Goal: Information Seeking & Learning: Check status

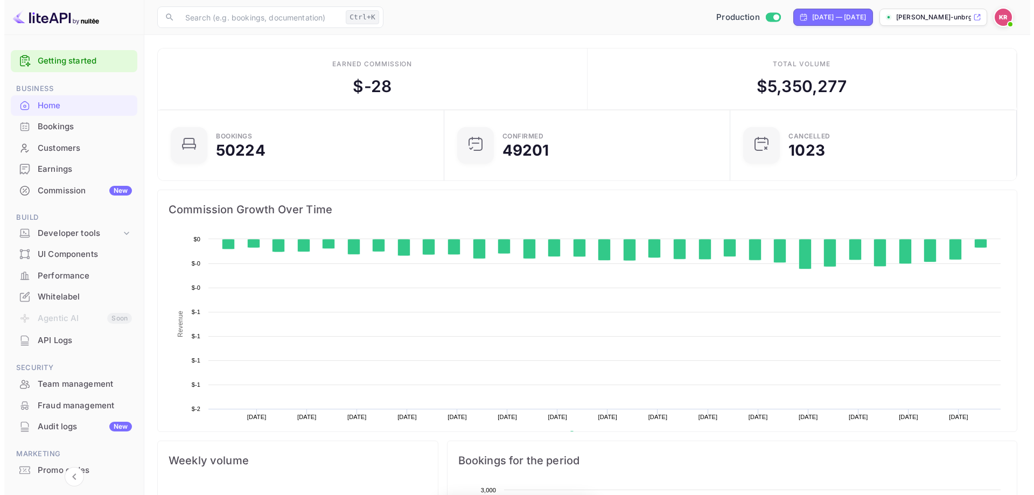
scroll to position [167, 272]
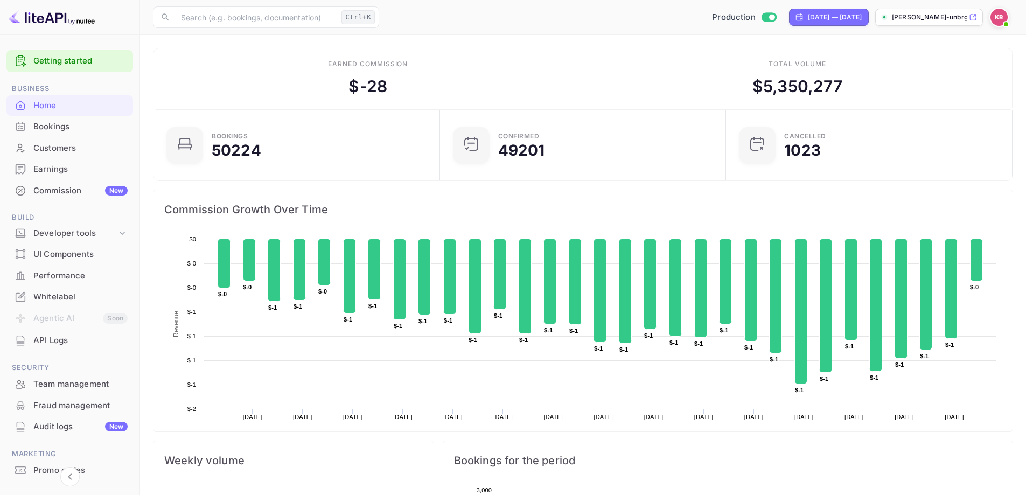
click at [45, 122] on div "Bookings" at bounding box center [80, 127] width 94 height 12
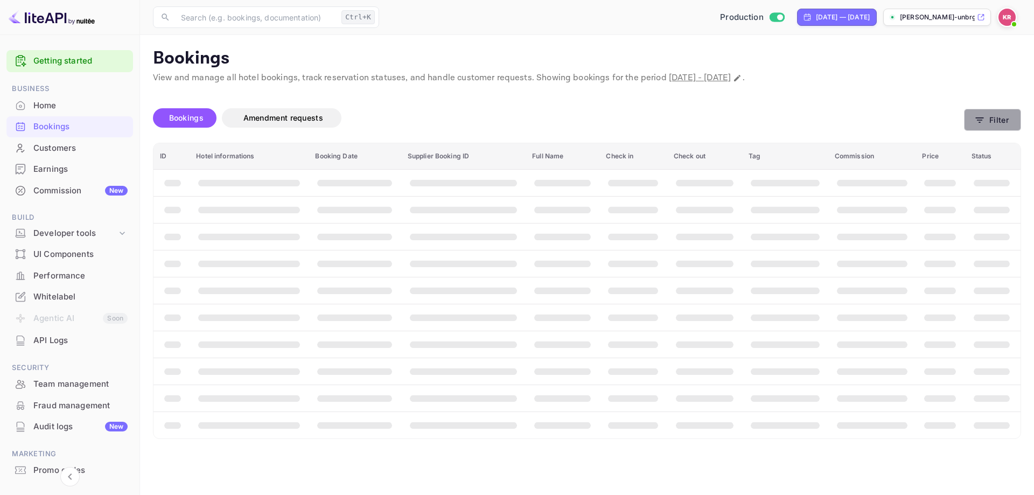
click at [1011, 122] on button "Filter" at bounding box center [992, 120] width 57 height 22
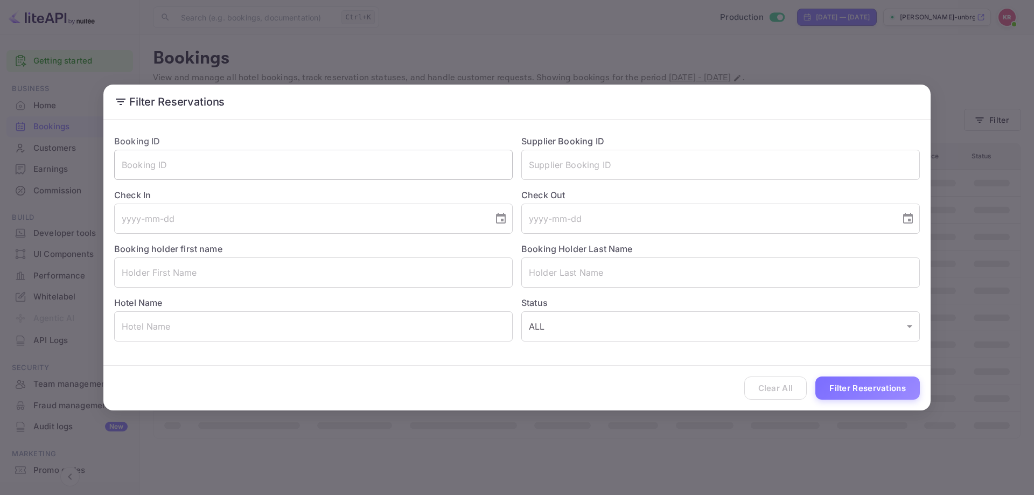
click at [274, 169] on input "text" at bounding box center [313, 165] width 399 height 30
paste input "jRNZiJe8E"
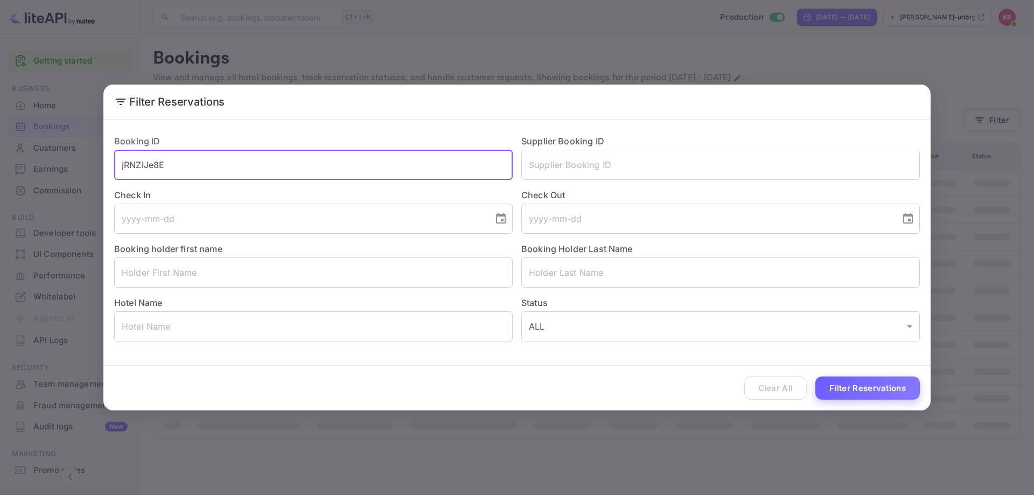
click at [846, 384] on button "Filter Reservations" at bounding box center [868, 388] width 105 height 23
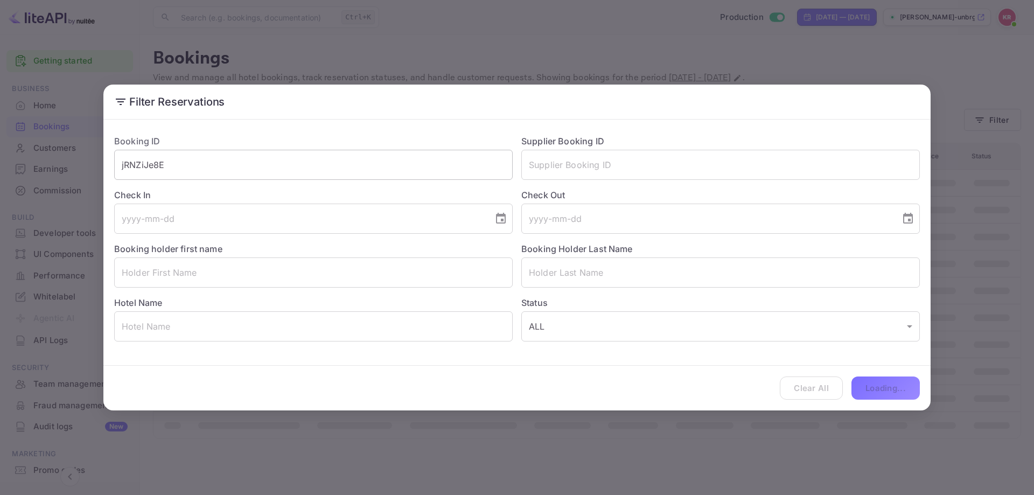
click at [297, 167] on input "jRNZiJe8E" at bounding box center [313, 165] width 399 height 30
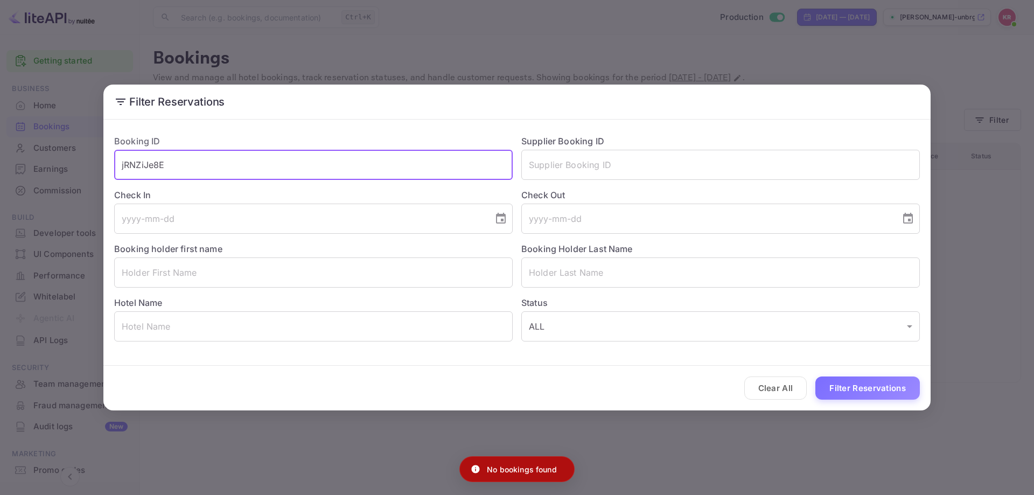
type input "jRNZiJe8E"
click at [816, 377] on button "Filter Reservations" at bounding box center [868, 388] width 105 height 23
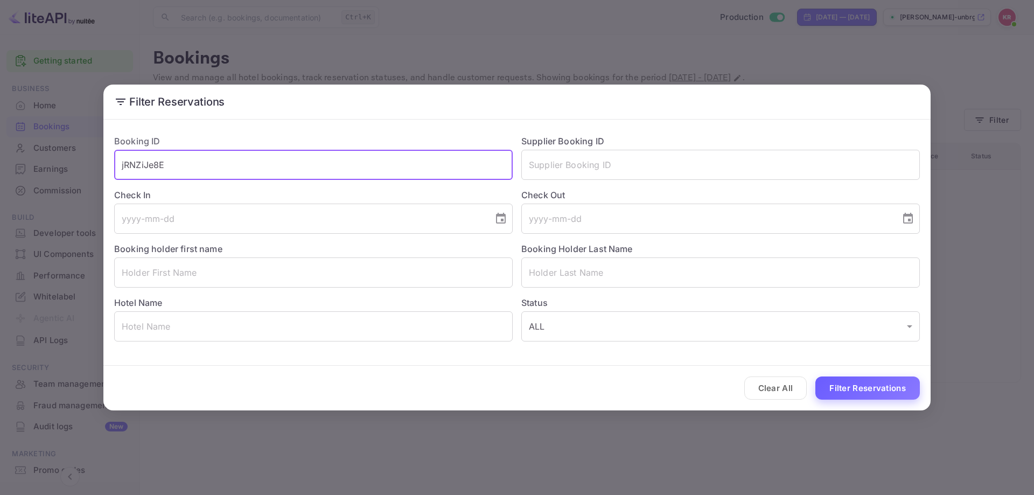
click at [873, 388] on button "Filter Reservations" at bounding box center [868, 388] width 105 height 23
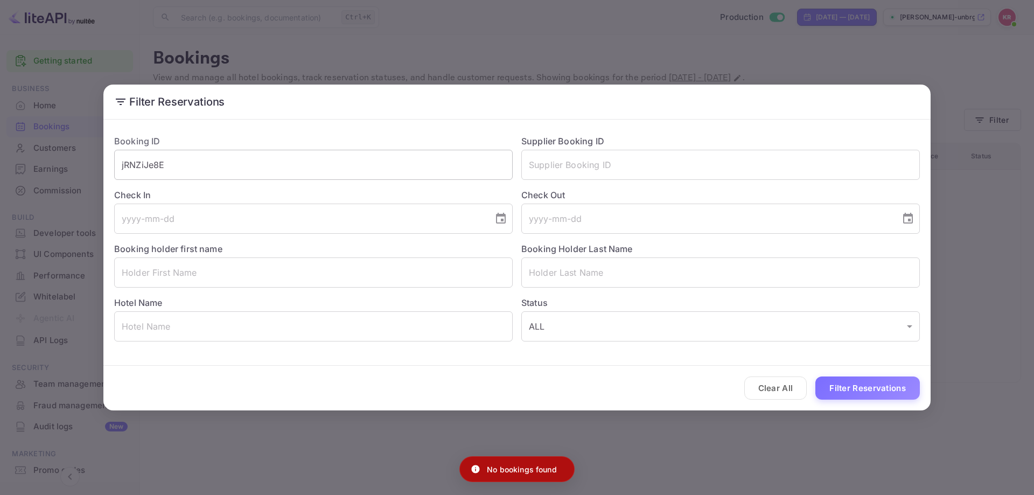
click at [291, 162] on input "jRNZiJe8E" at bounding box center [313, 165] width 399 height 30
drag, startPoint x: 769, startPoint y: 392, endPoint x: 769, endPoint y: 372, distance: 19.9
click at [769, 392] on button "Clear All" at bounding box center [776, 388] width 63 height 23
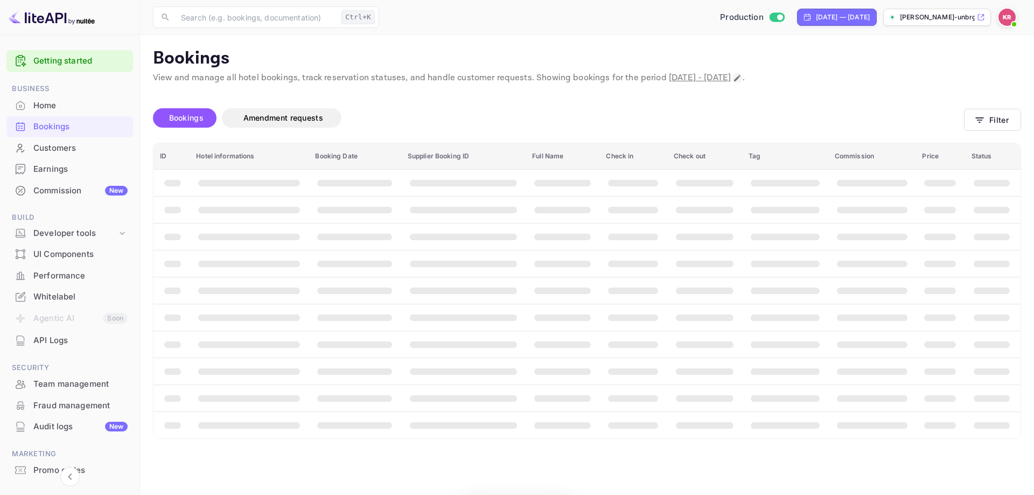
click at [742, 80] on icon "Change date range" at bounding box center [737, 78] width 9 height 9
select select "8"
select select "2025"
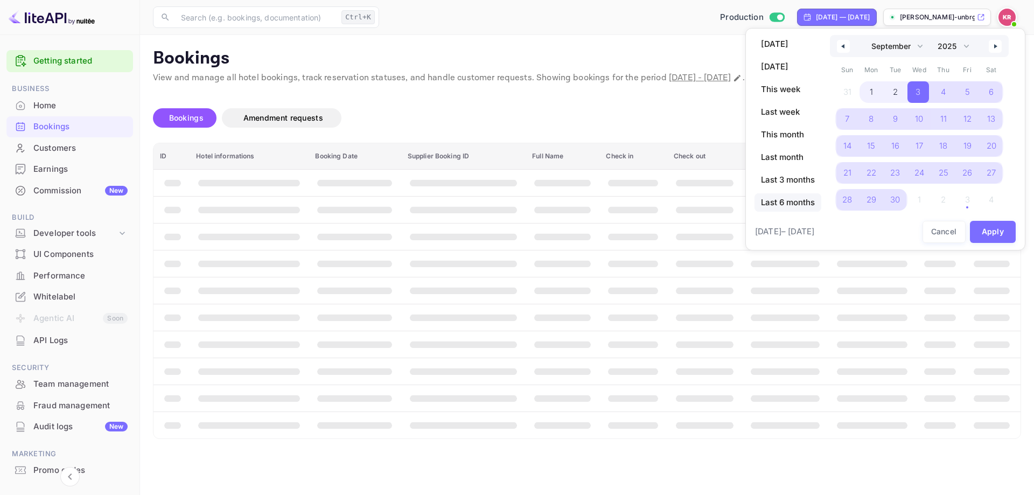
click at [797, 205] on span "Last 6 months" at bounding box center [788, 202] width 67 height 18
select select "3"
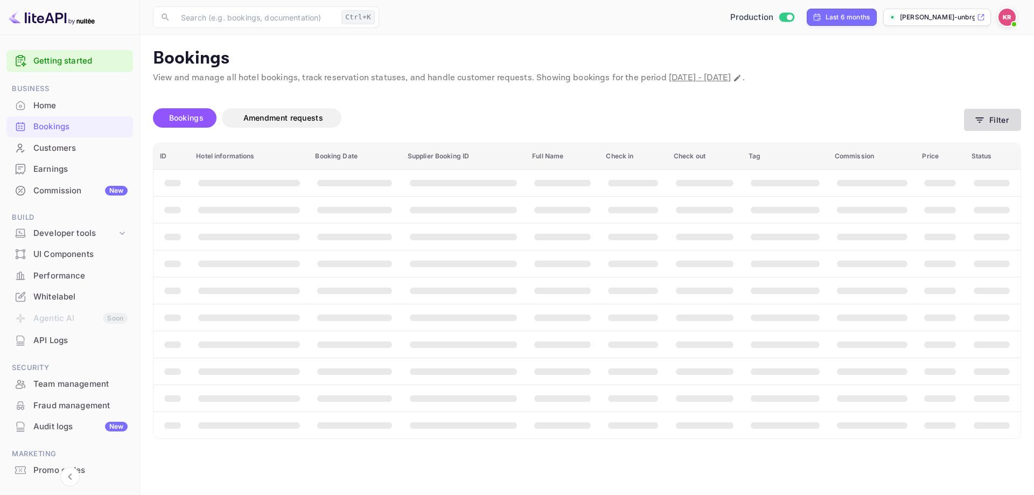
click at [981, 123] on icon "button" at bounding box center [980, 120] width 11 height 11
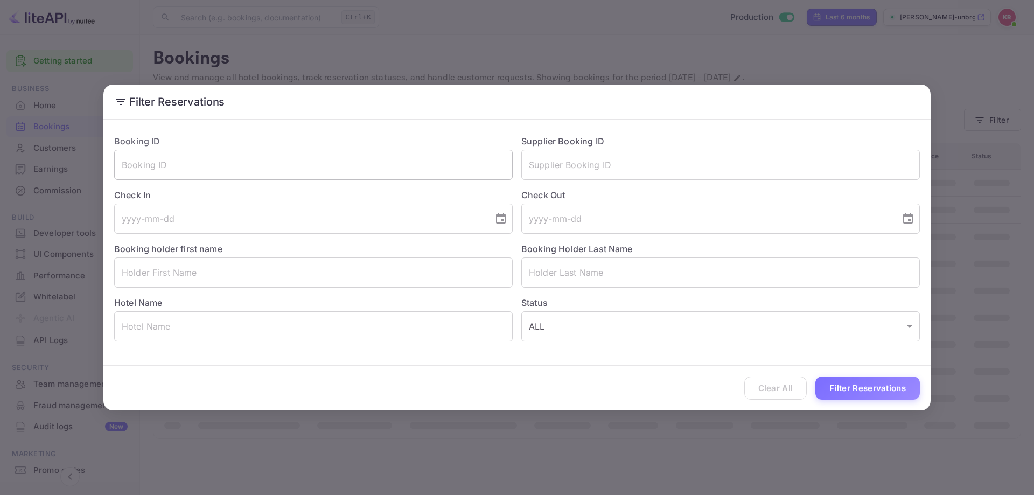
click at [282, 154] on input "text" at bounding box center [313, 165] width 399 height 30
paste input "jRNZiJe8E"
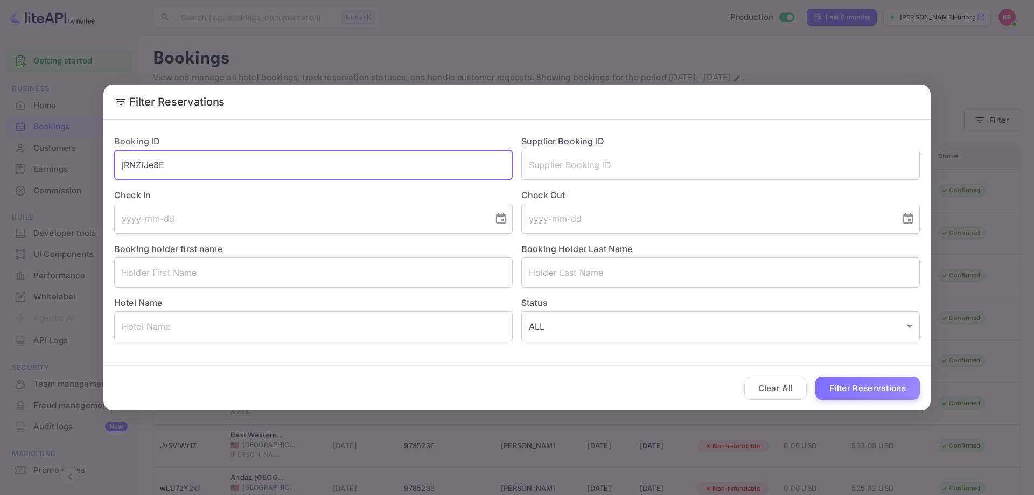
type input "jRNZiJe8E"
click at [816, 377] on button "Filter Reservations" at bounding box center [868, 388] width 105 height 23
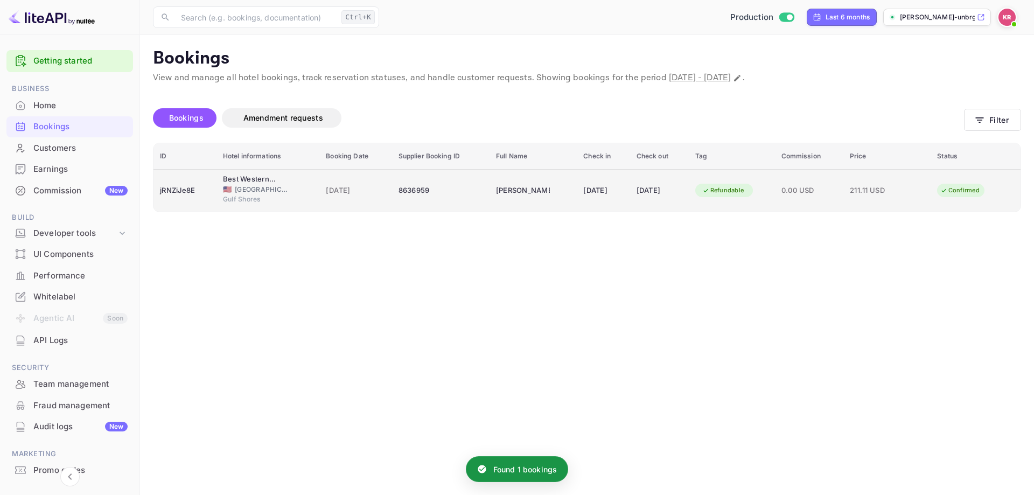
click at [710, 189] on icon "booking table" at bounding box center [707, 191] width 8 height 8
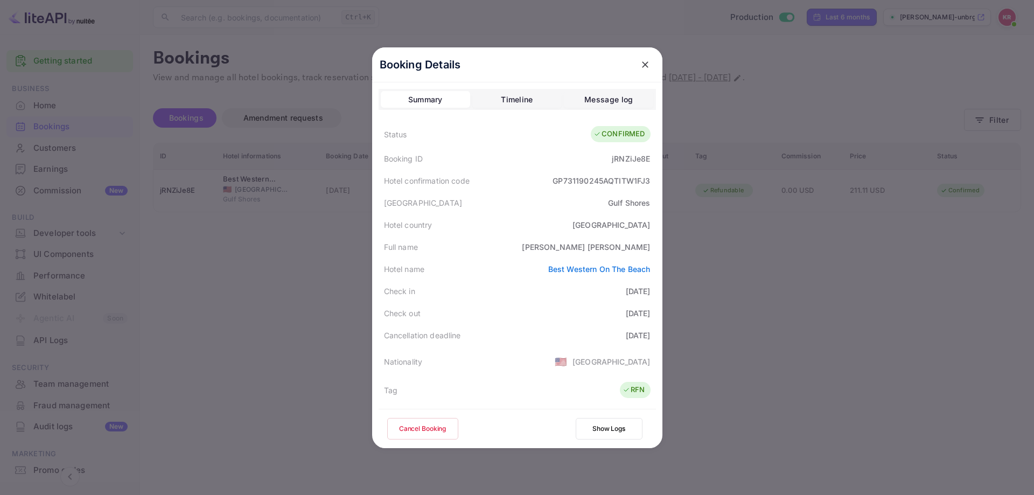
drag, startPoint x: 550, startPoint y: 143, endPoint x: 847, endPoint y: 289, distance: 331.3
click at [850, 294] on div at bounding box center [517, 247] width 1034 height 495
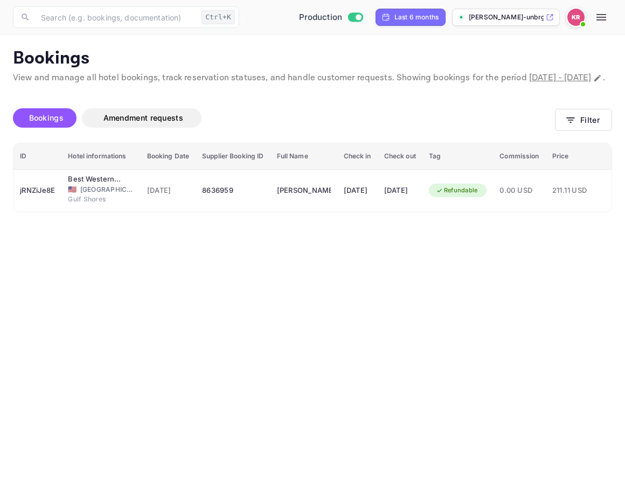
click at [491, 360] on main "Bookings View and manage all hotel bookings, track reservation statuses, and ha…" at bounding box center [312, 265] width 625 height 460
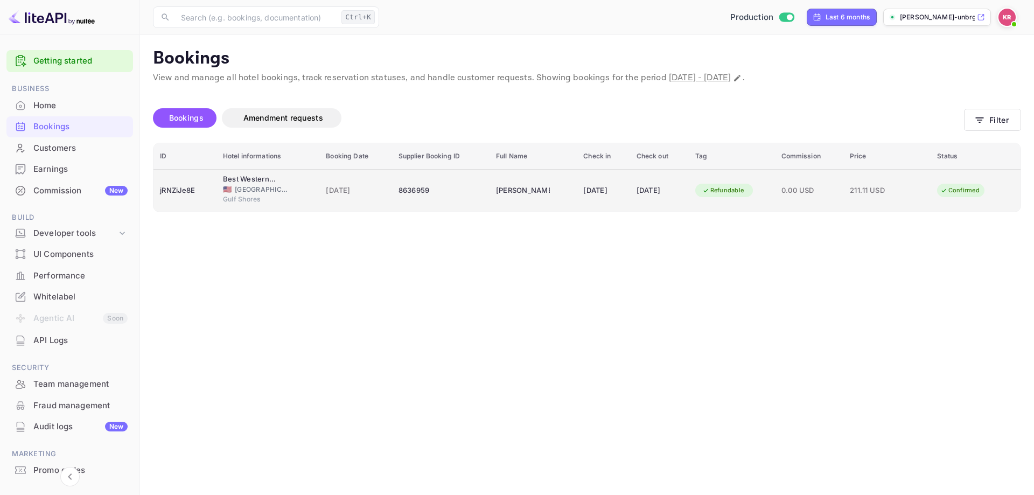
drag, startPoint x: 568, startPoint y: 180, endPoint x: 526, endPoint y: 203, distance: 48.0
click at [526, 203] on td "Amanda Kay Anderson" at bounding box center [533, 190] width 87 height 43
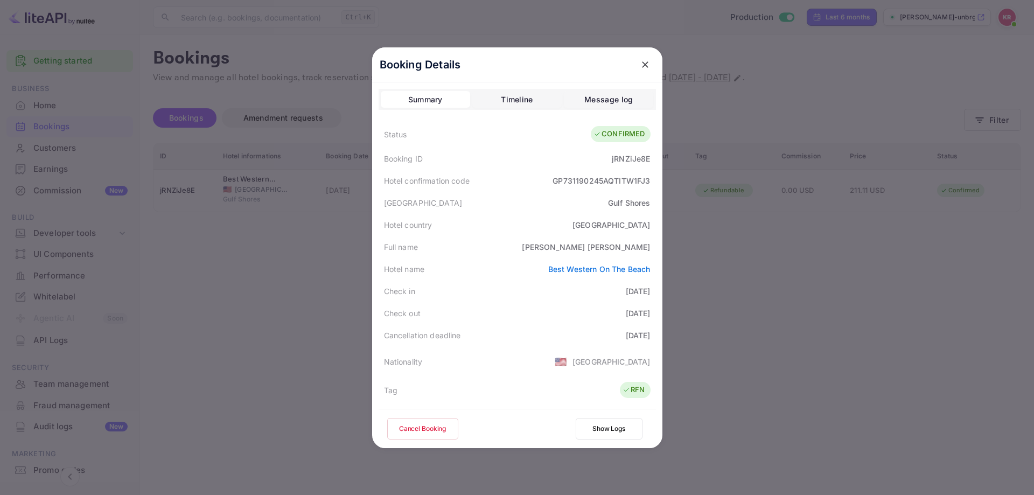
click at [387, 435] on button "Cancel Booking" at bounding box center [422, 429] width 71 height 22
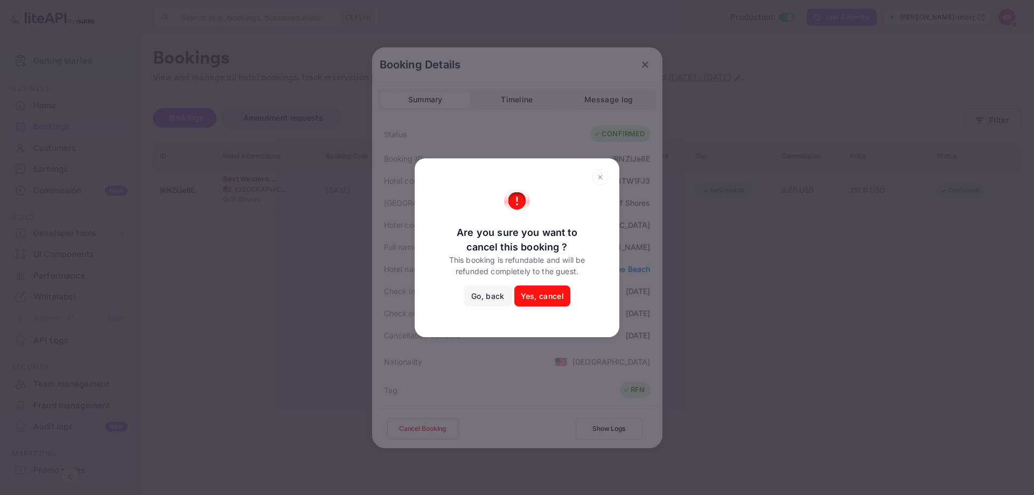
click at [548, 294] on button "Yes, cancel" at bounding box center [543, 297] width 56 height 22
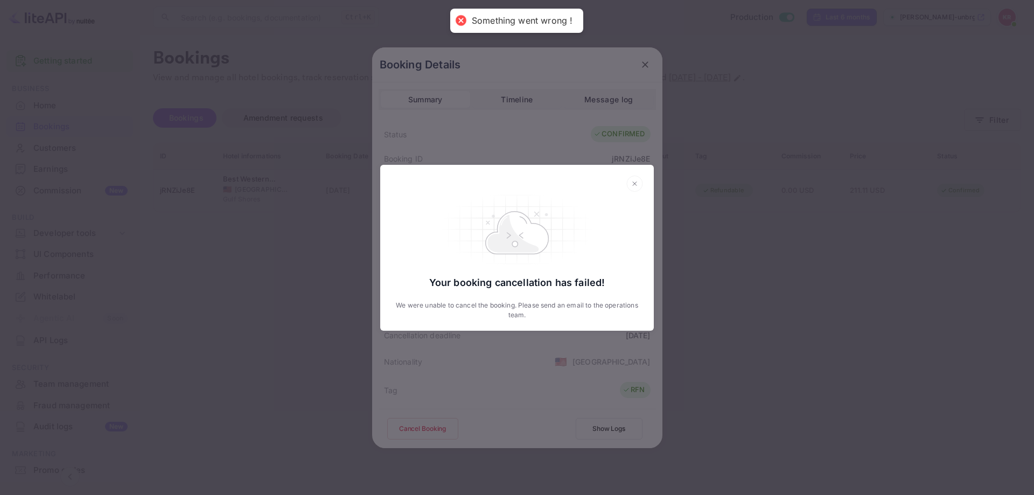
click at [590, 389] on div "Your booking cancellation has failed! We were unable to cancel the booking. Ple…" at bounding box center [517, 247] width 1034 height 495
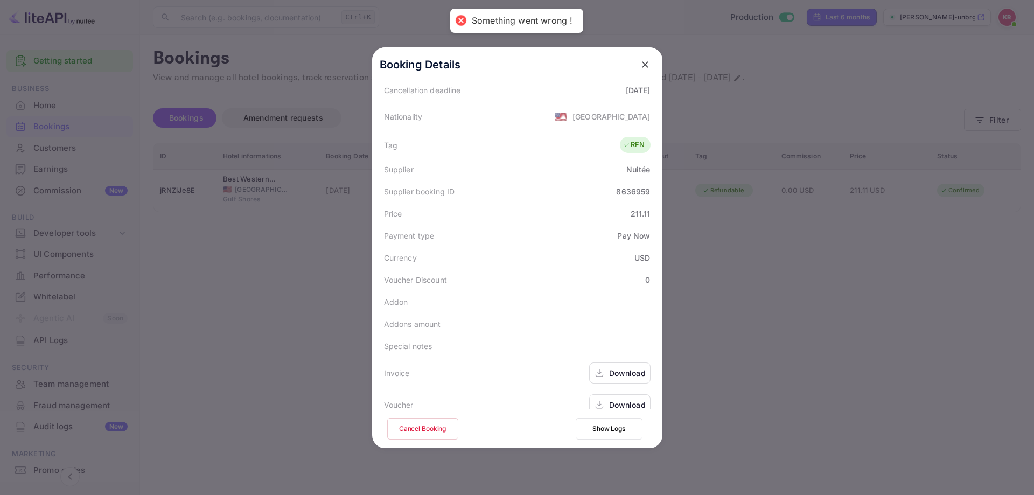
scroll to position [261, 0]
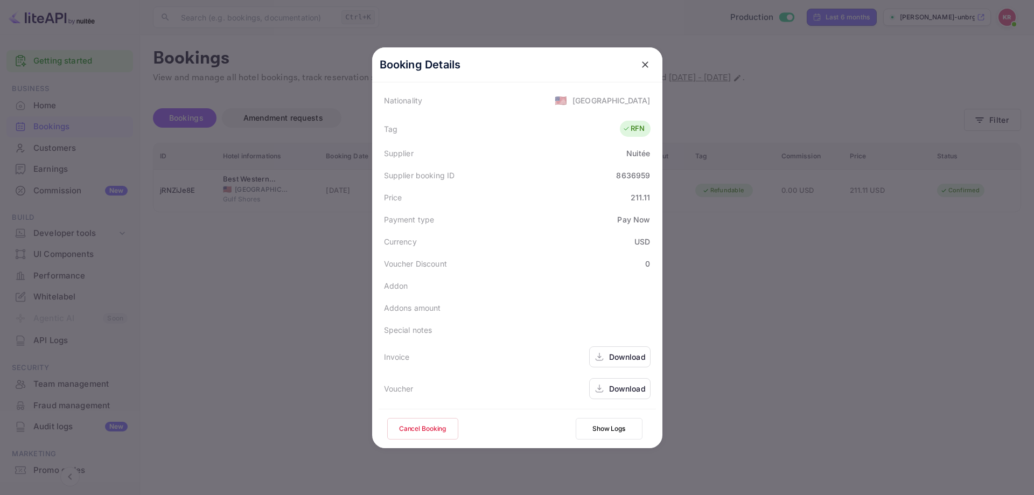
click at [613, 355] on div "Download" at bounding box center [627, 356] width 37 height 11
click at [611, 392] on div "Download" at bounding box center [627, 388] width 37 height 11
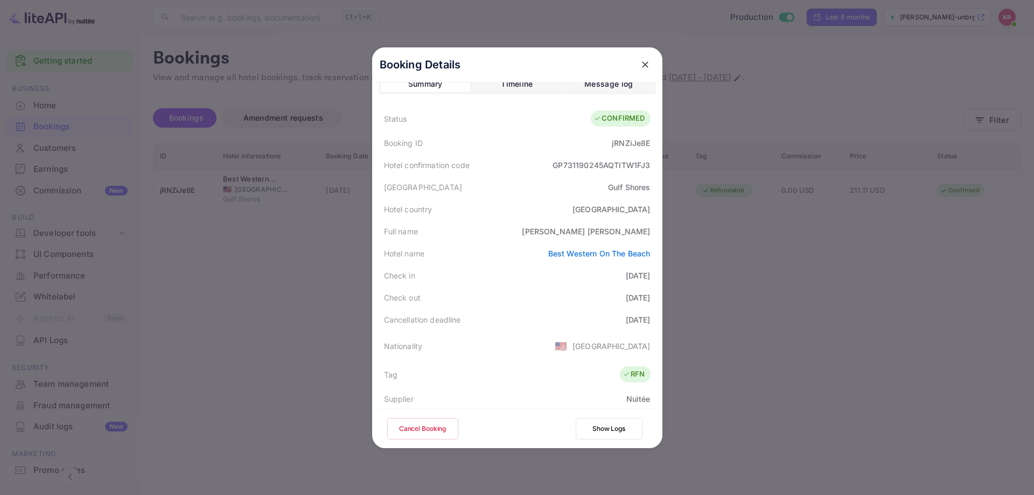
scroll to position [0, 0]
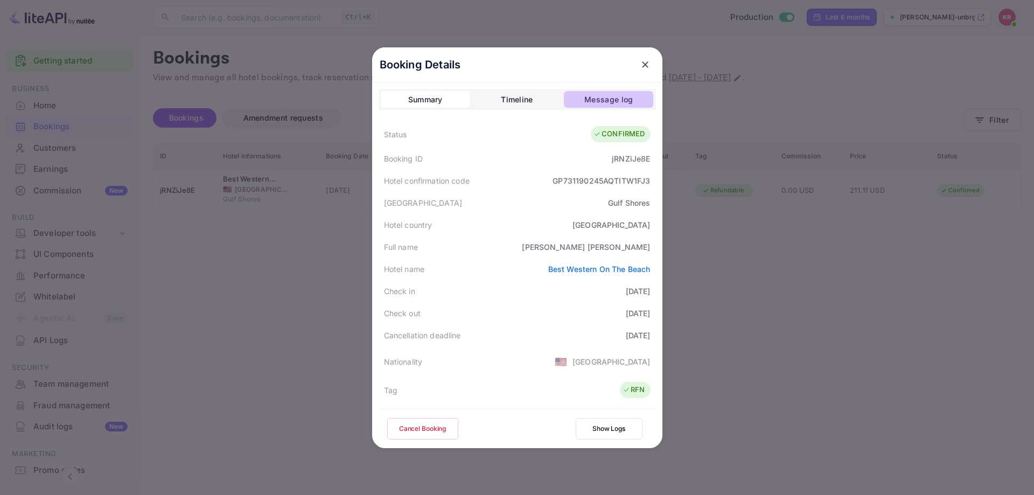
click at [578, 106] on button "Message log" at bounding box center [608, 99] width 89 height 17
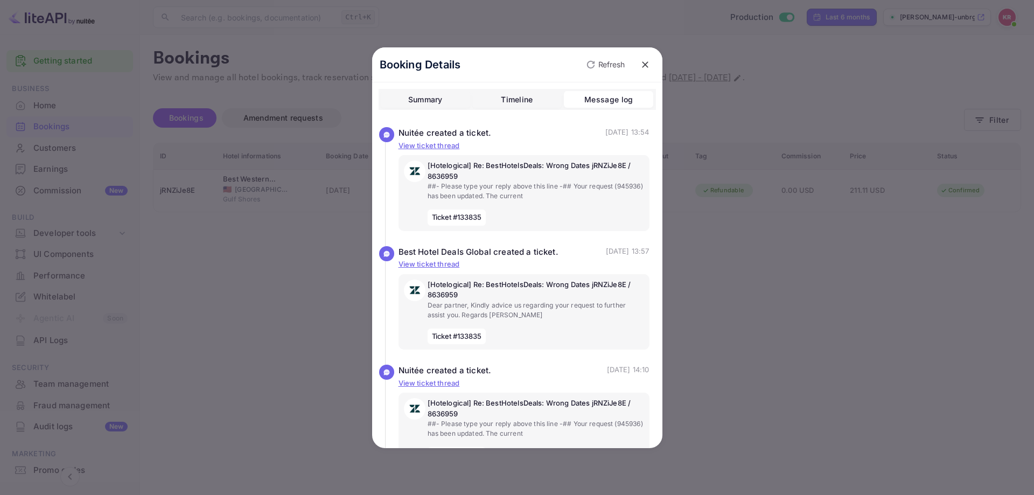
click at [510, 94] on div "Timeline" at bounding box center [517, 99] width 32 height 13
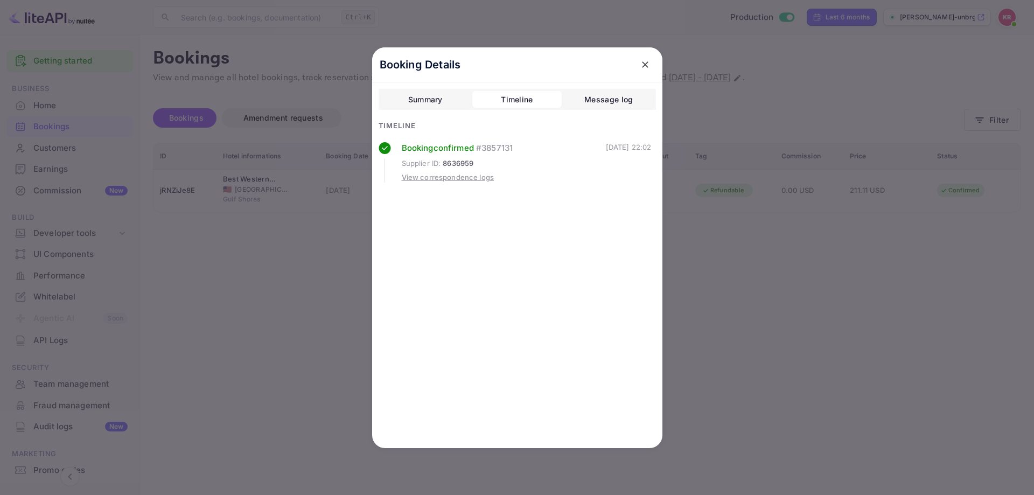
click at [484, 177] on div "View correspondence logs" at bounding box center [448, 177] width 93 height 11
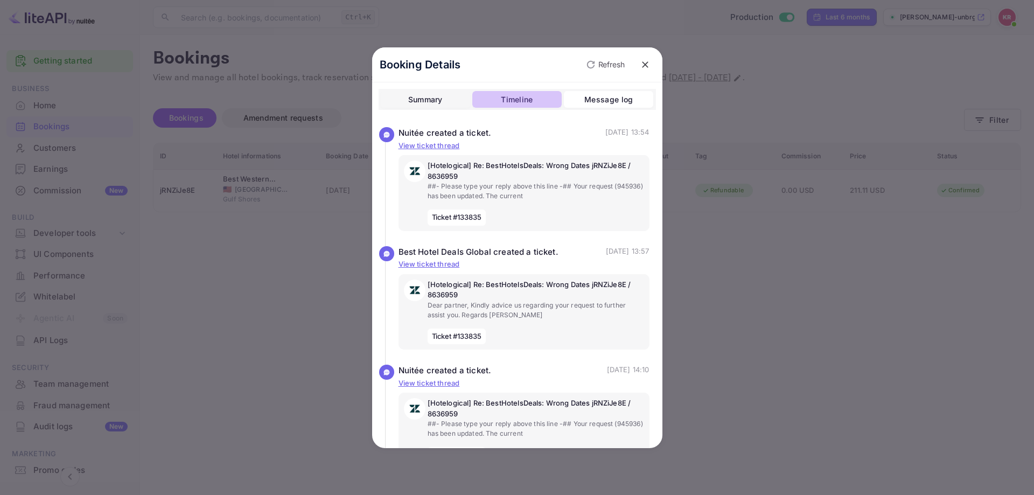
click at [519, 92] on button "Timeline" at bounding box center [516, 99] width 89 height 17
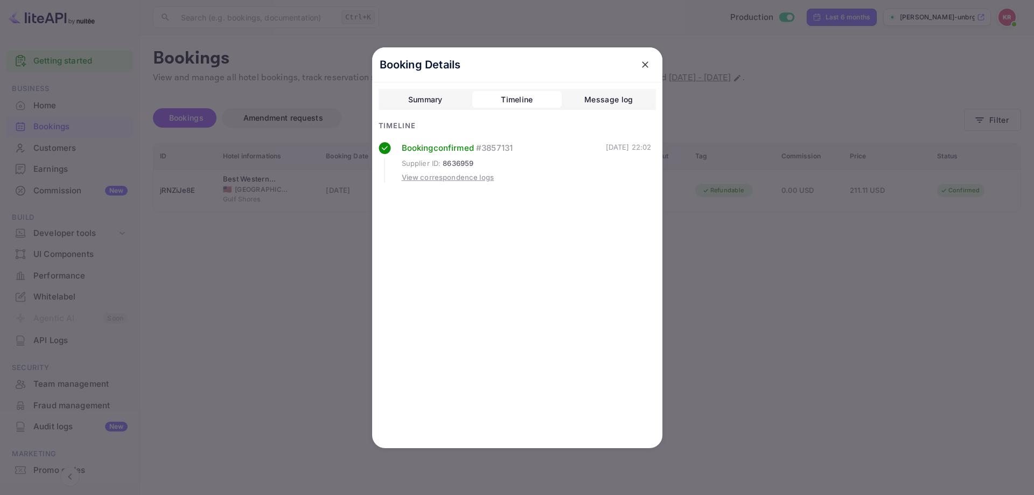
click at [525, 148] on div "Booking confirmed # 3857131" at bounding box center [504, 148] width 204 height 12
click at [453, 143] on div "Booking confirmed # 3857131" at bounding box center [504, 148] width 204 height 12
click at [426, 95] on div "Summary" at bounding box center [425, 99] width 34 height 13
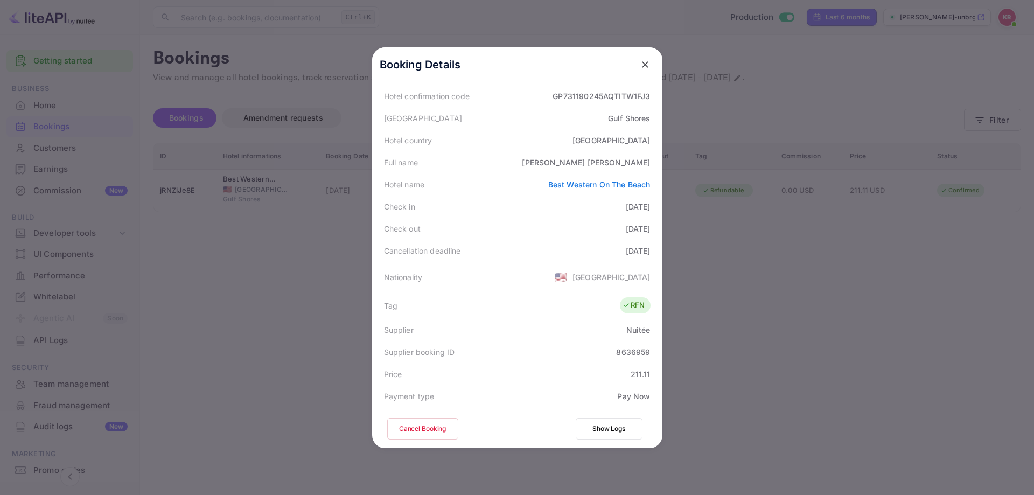
scroll to position [162, 0]
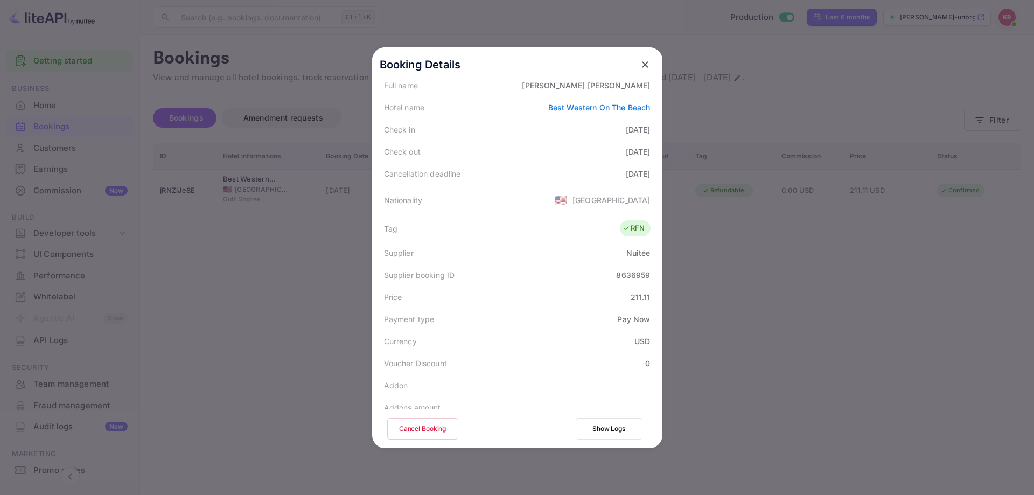
click at [857, 330] on div at bounding box center [517, 247] width 1034 height 495
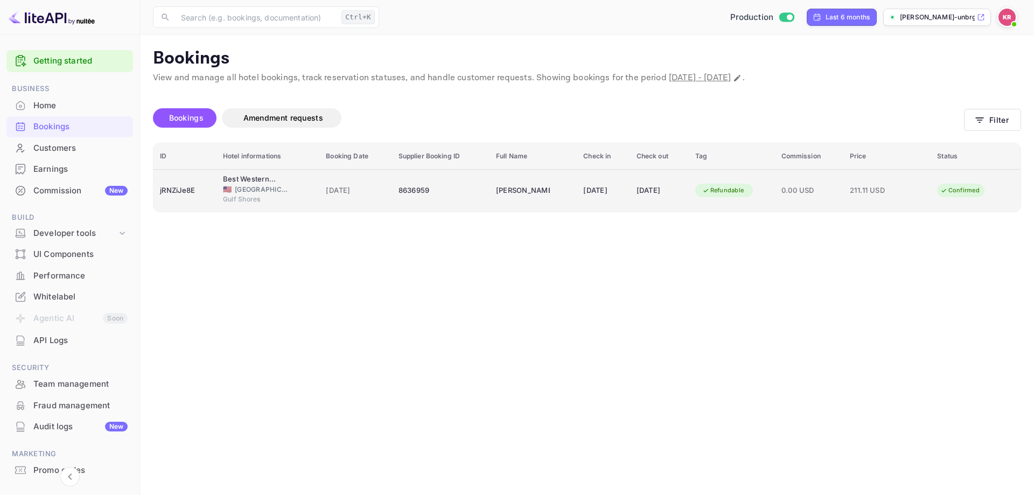
click at [655, 198] on div "05 Aug 2025" at bounding box center [660, 190] width 46 height 17
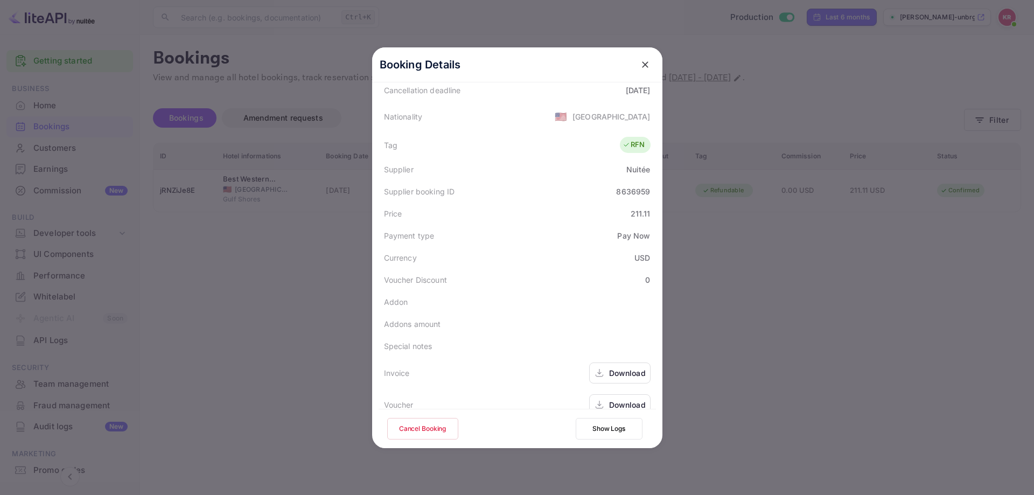
scroll to position [261, 0]
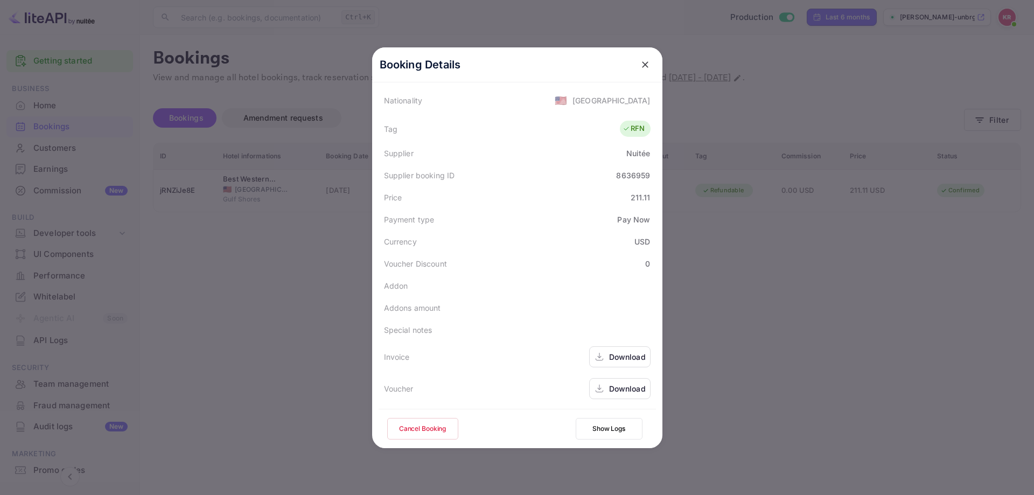
click at [598, 430] on button "Show Logs" at bounding box center [609, 429] width 67 height 22
click at [615, 425] on button "Show Logs" at bounding box center [609, 429] width 67 height 22
click at [797, 353] on div at bounding box center [517, 247] width 1034 height 495
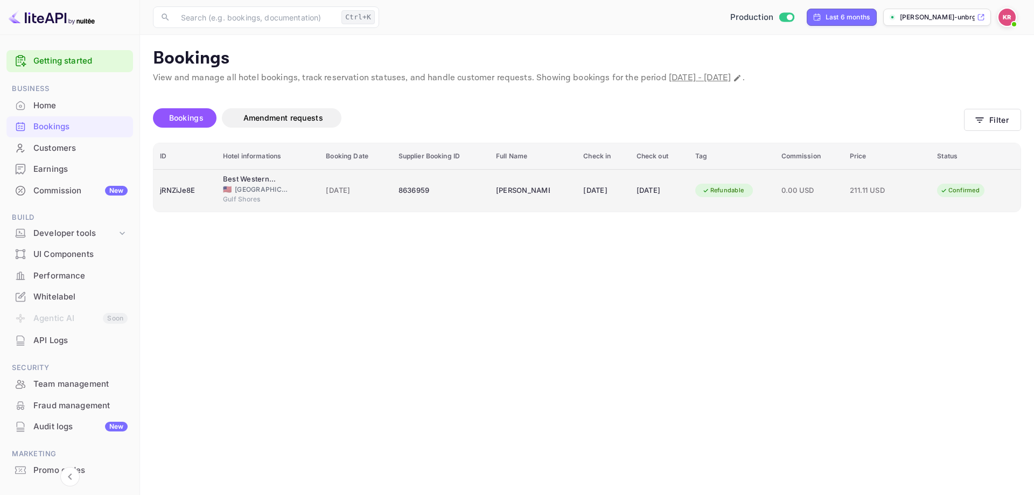
drag, startPoint x: 575, startPoint y: 187, endPoint x: 536, endPoint y: 176, distance: 40.4
click at [536, 176] on td "Amanda Kay Anderson" at bounding box center [533, 190] width 87 height 43
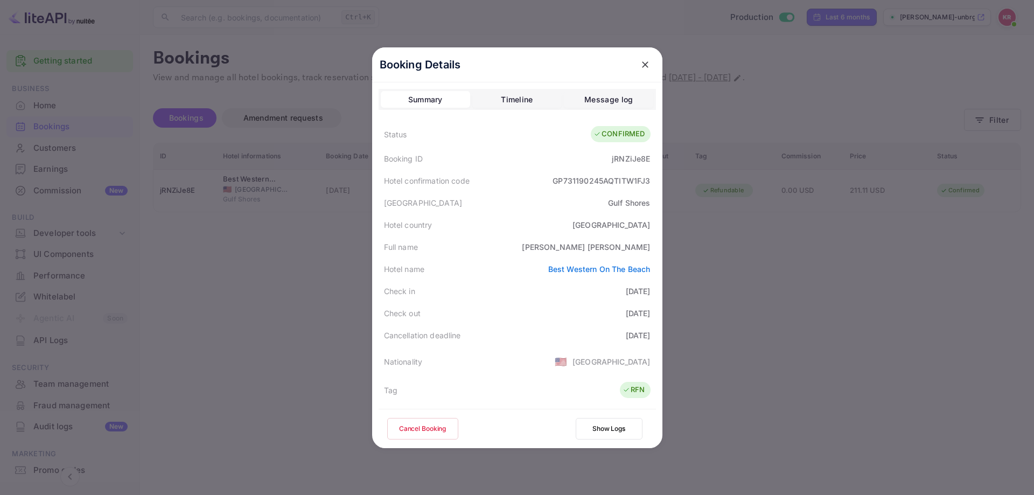
click at [585, 436] on button "Show Logs" at bounding box center [609, 429] width 67 height 22
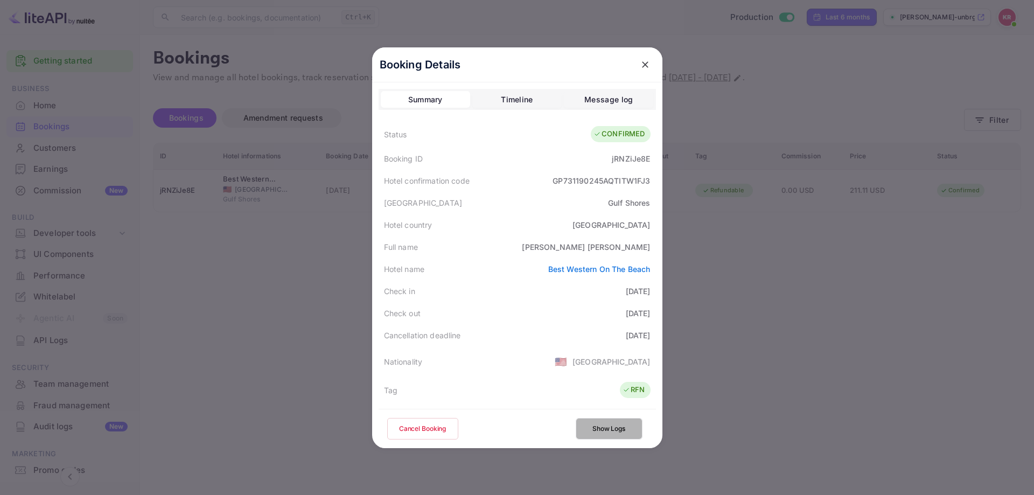
click at [585, 436] on button "Show Logs" at bounding box center [609, 429] width 67 height 22
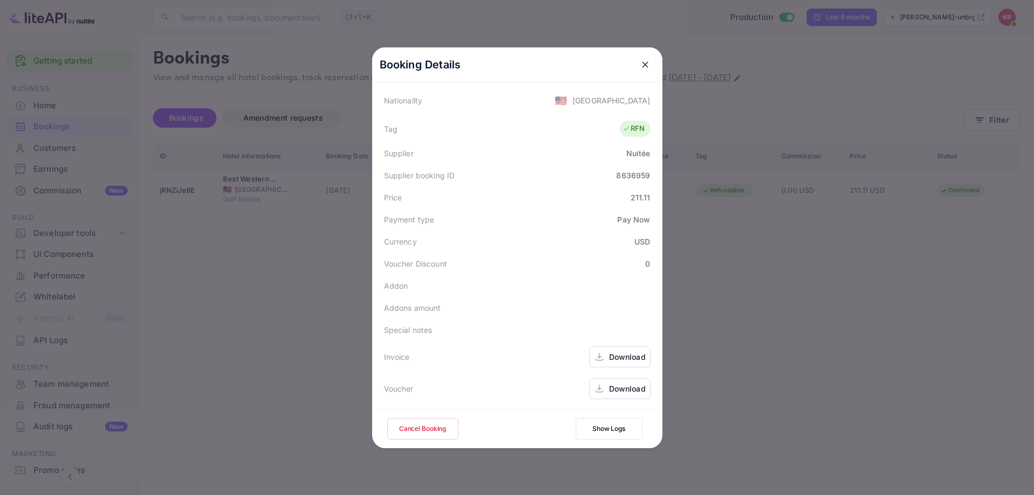
click at [600, 443] on div "Cancel Booking Show Logs" at bounding box center [517, 428] width 277 height 39
click at [600, 429] on button "Show Logs" at bounding box center [609, 429] width 67 height 22
click at [600, 428] on button "Show Logs" at bounding box center [609, 429] width 67 height 22
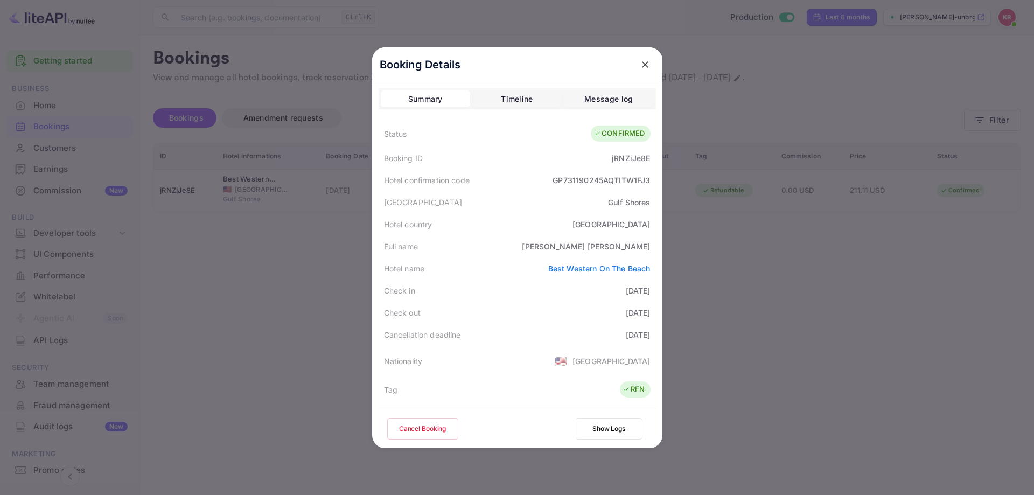
scroll to position [0, 0]
click at [669, 358] on div "Booking Details Summary Timeline Message log Status CONFIRMED Booking ID jRNZiJ…" at bounding box center [517, 247] width 325 height 495
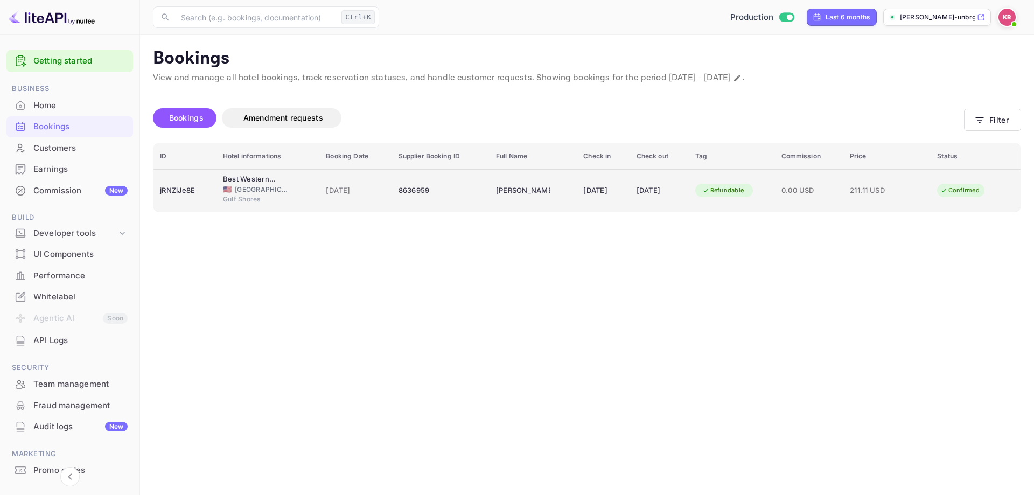
click at [288, 192] on div "🇺🇸 United States of America" at bounding box center [268, 190] width 91 height 10
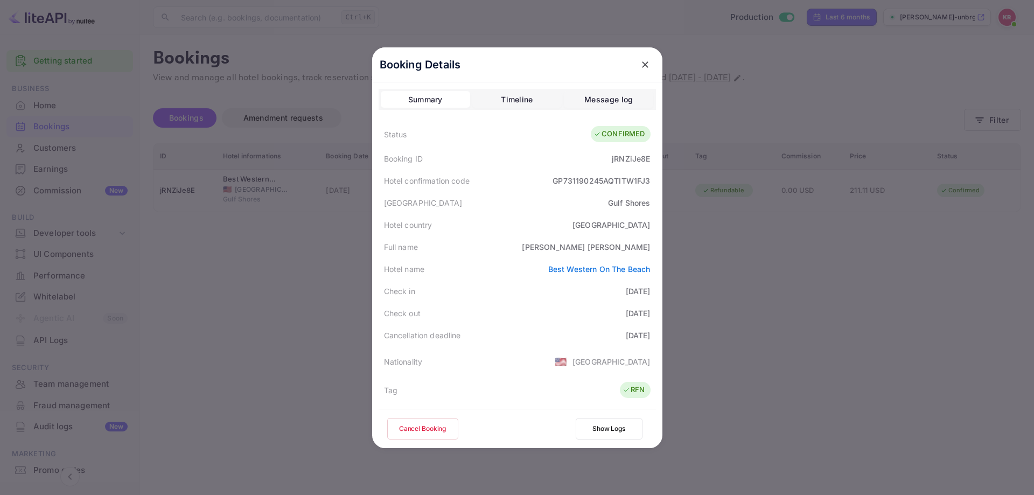
click at [254, 244] on div at bounding box center [517, 247] width 1034 height 495
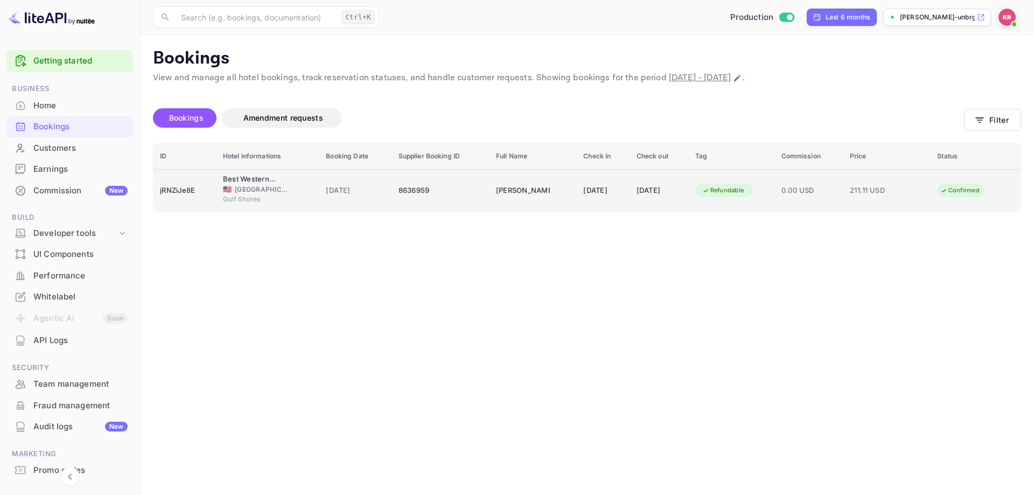
click at [173, 189] on div "jRNZiJe8E" at bounding box center [185, 190] width 50 height 17
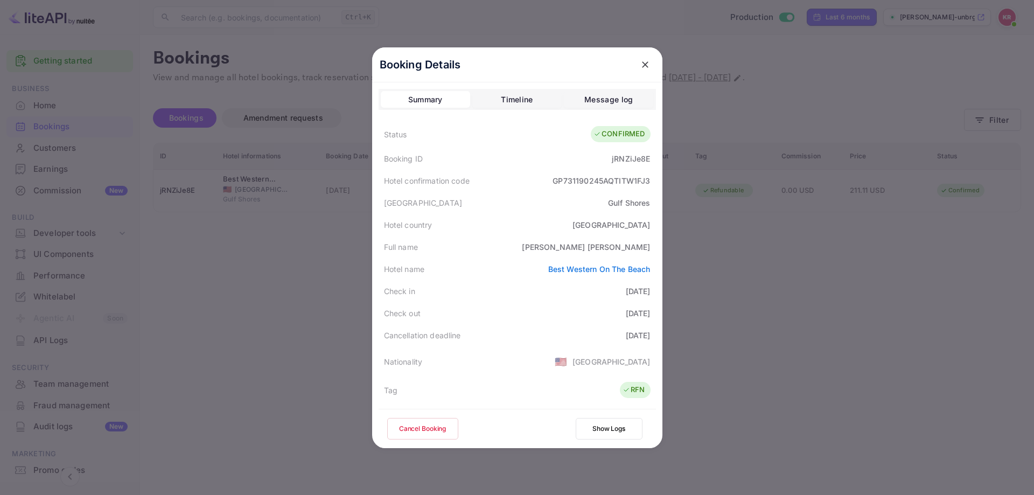
click at [615, 160] on div "jRNZiJe8E" at bounding box center [631, 158] width 38 height 11
copy div "jRNZiJe8E"
click at [249, 40] on div at bounding box center [517, 247] width 1034 height 495
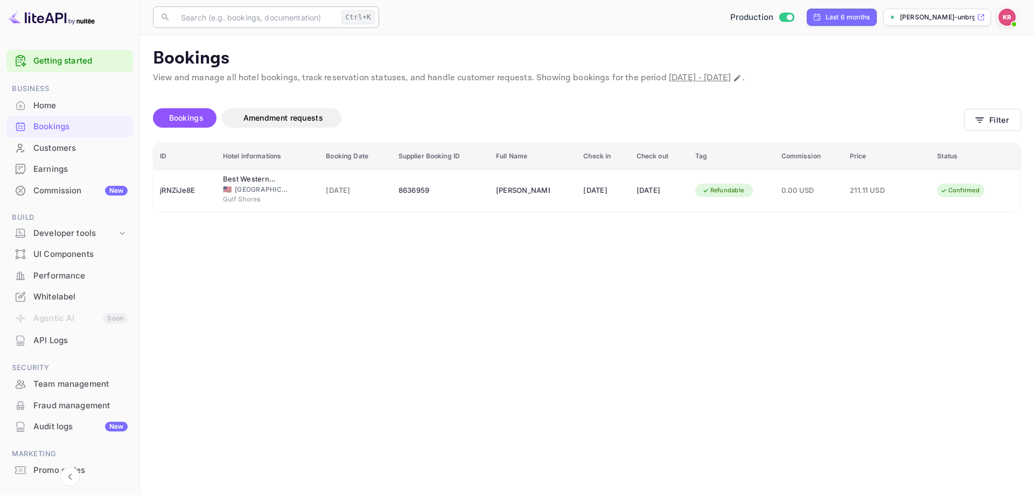
click at [235, 18] on input "text" at bounding box center [256, 17] width 163 height 22
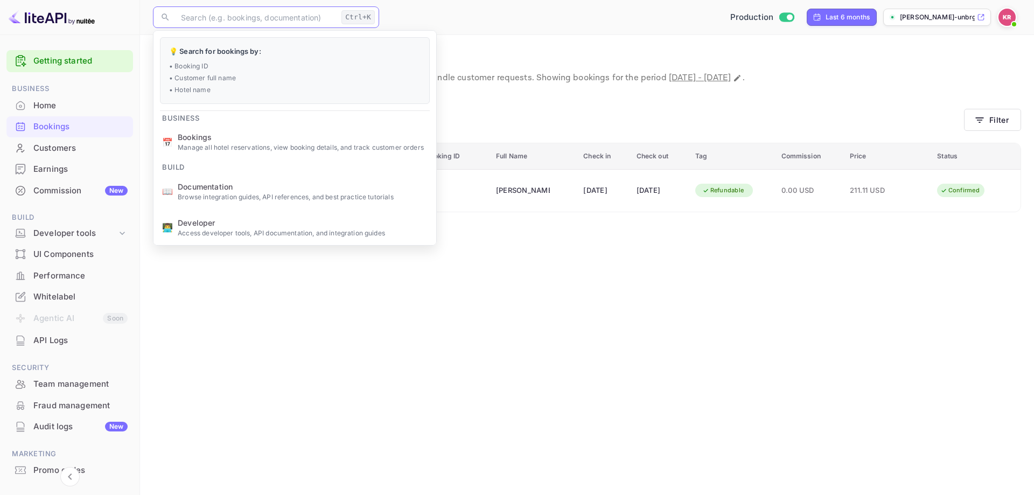
paste input "jRNZiJe8E"
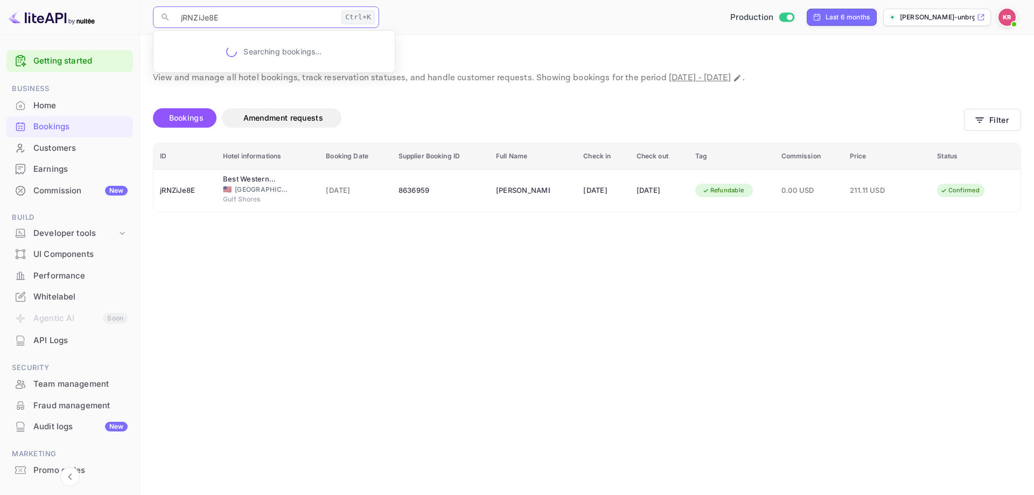
type input "jRNZiJe8E"
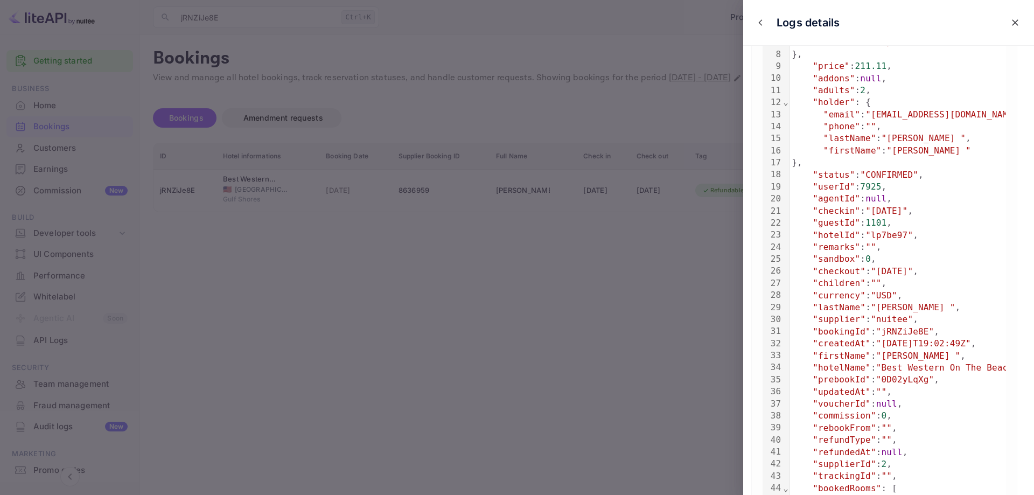
scroll to position [88, 0]
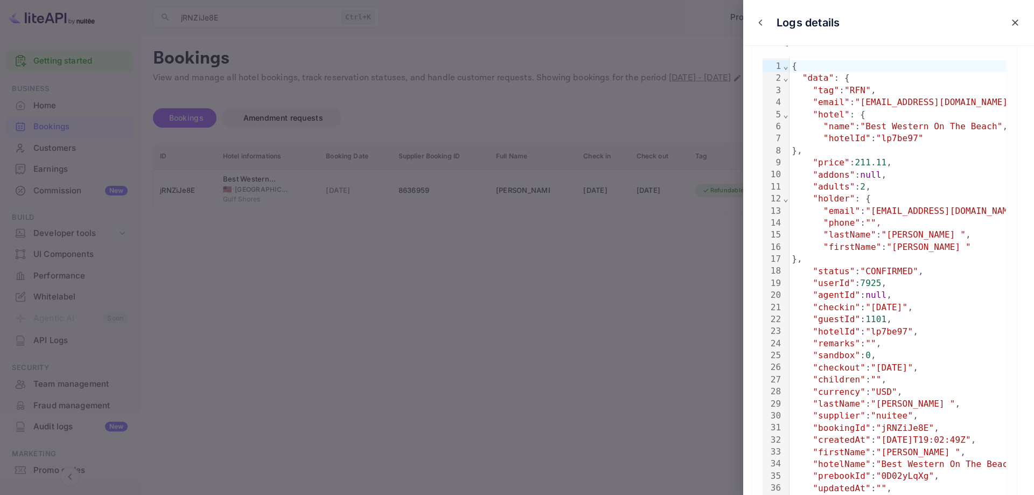
click at [1012, 21] on icon "close" at bounding box center [1015, 22] width 6 height 6
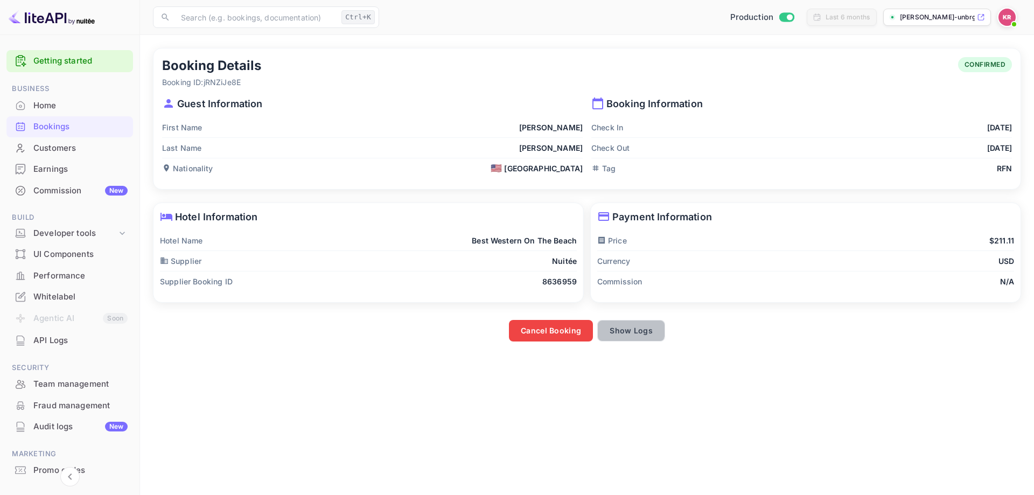
click at [606, 328] on button "Show Logs" at bounding box center [631, 331] width 68 height 22
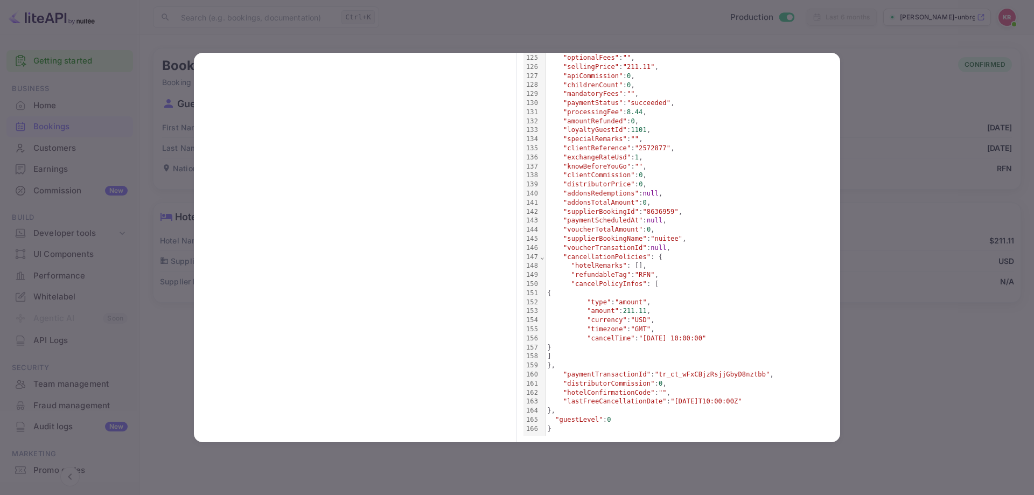
scroll to position [1186, 0]
click at [963, 293] on div at bounding box center [517, 247] width 1034 height 495
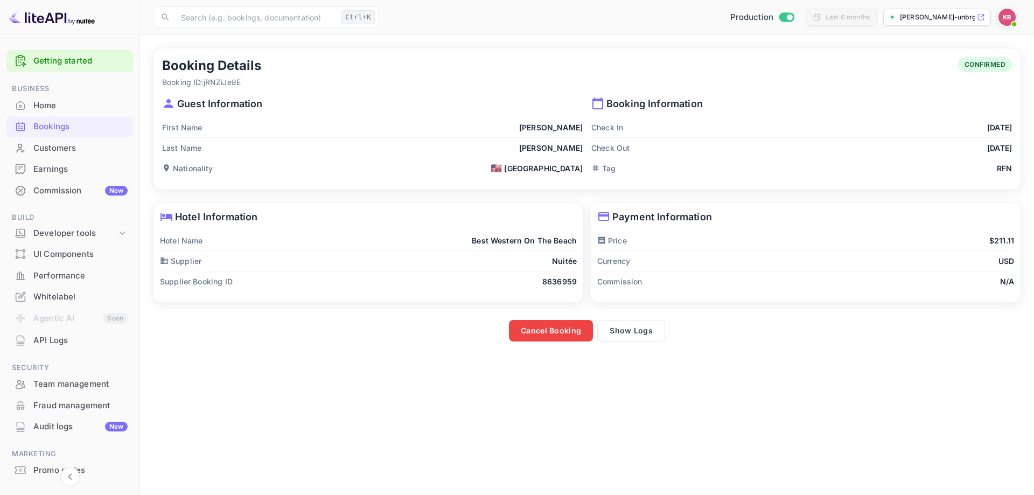
click at [97, 124] on div "Bookings" at bounding box center [80, 127] width 94 height 12
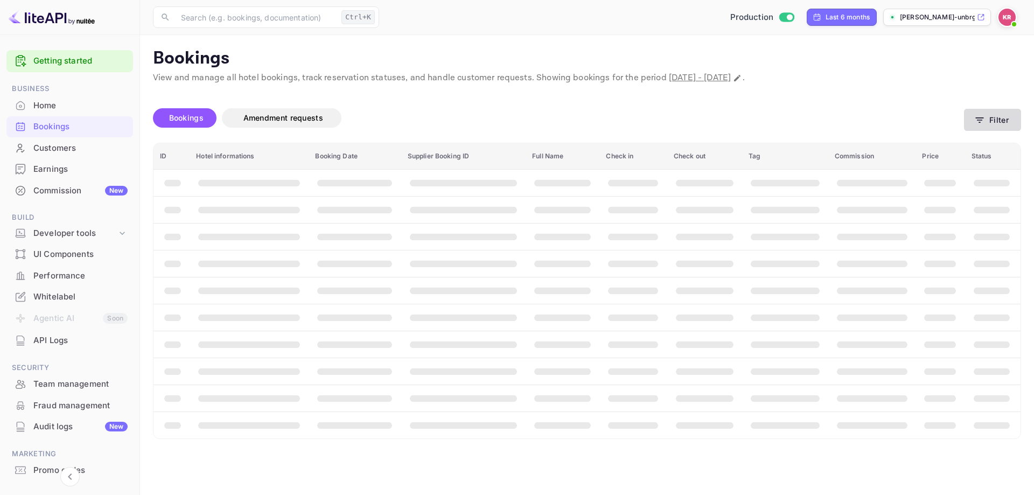
click at [989, 121] on button "Filter" at bounding box center [992, 120] width 57 height 22
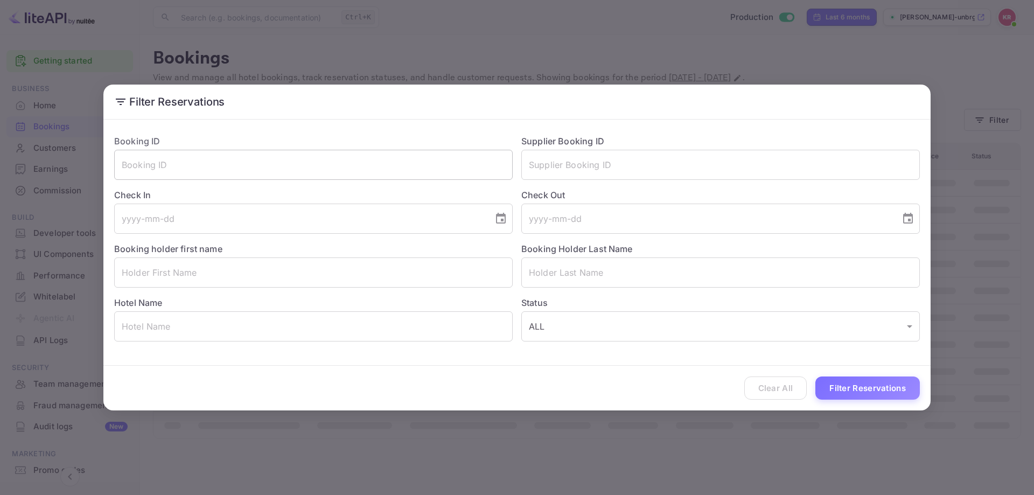
click at [389, 163] on input "text" at bounding box center [313, 165] width 399 height 30
paste input "8636959"
click at [235, 167] on input "8636959" at bounding box center [313, 165] width 399 height 30
paste input "jRNZiJe8E"
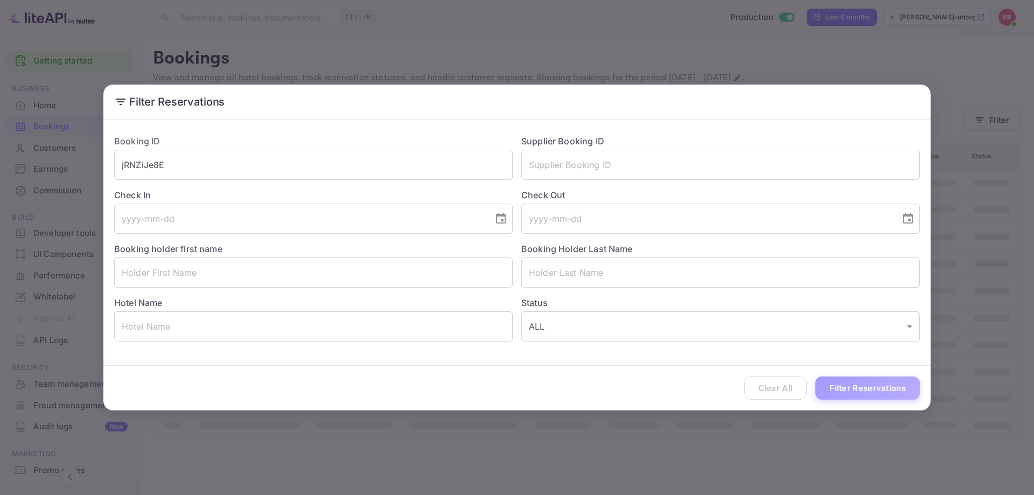
drag, startPoint x: 865, startPoint y: 392, endPoint x: 849, endPoint y: 390, distance: 16.8
click at [864, 393] on button "Filter Reservations" at bounding box center [868, 388] width 105 height 23
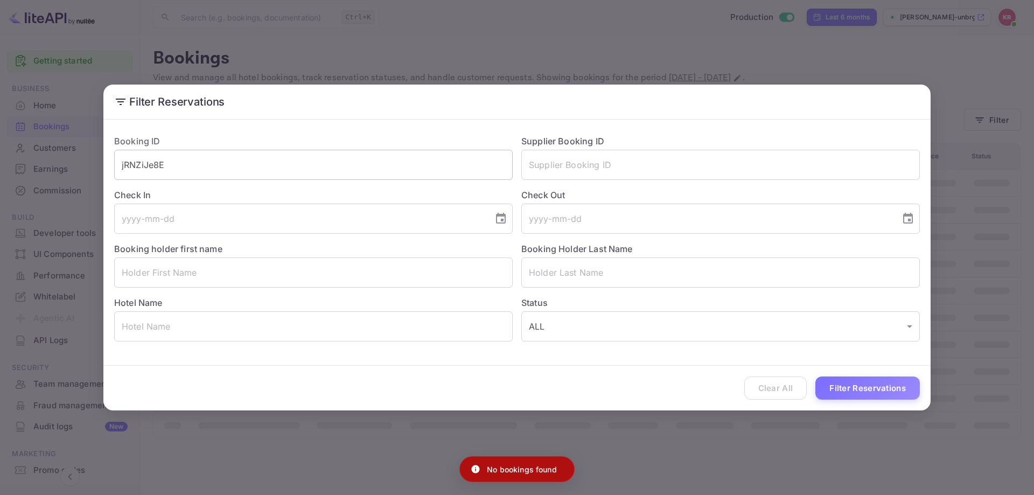
click at [308, 157] on input "jRNZiJe8E" at bounding box center [313, 165] width 399 height 30
type input "jRNZiJe8E"
click at [816, 377] on button "Filter Reservations" at bounding box center [868, 388] width 105 height 23
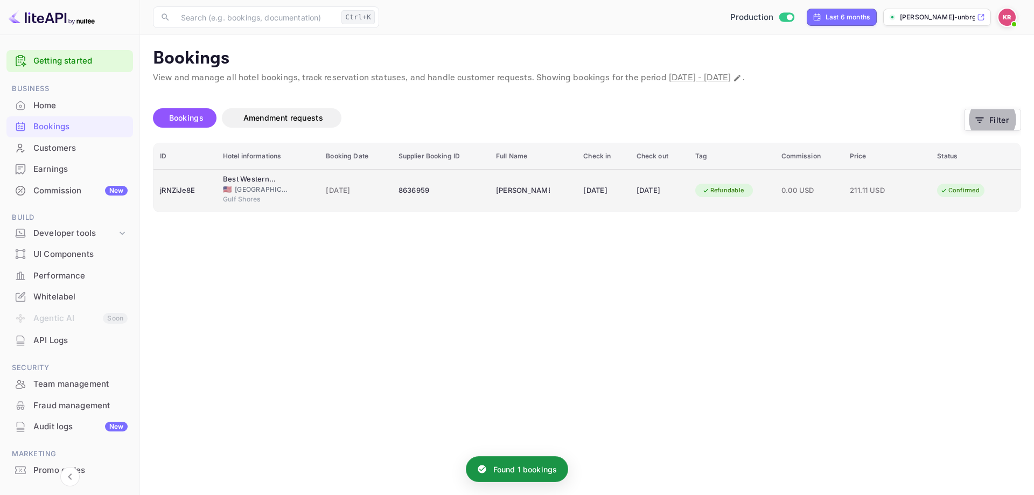
click at [634, 196] on td "05 Aug 2025" at bounding box center [659, 190] width 59 height 43
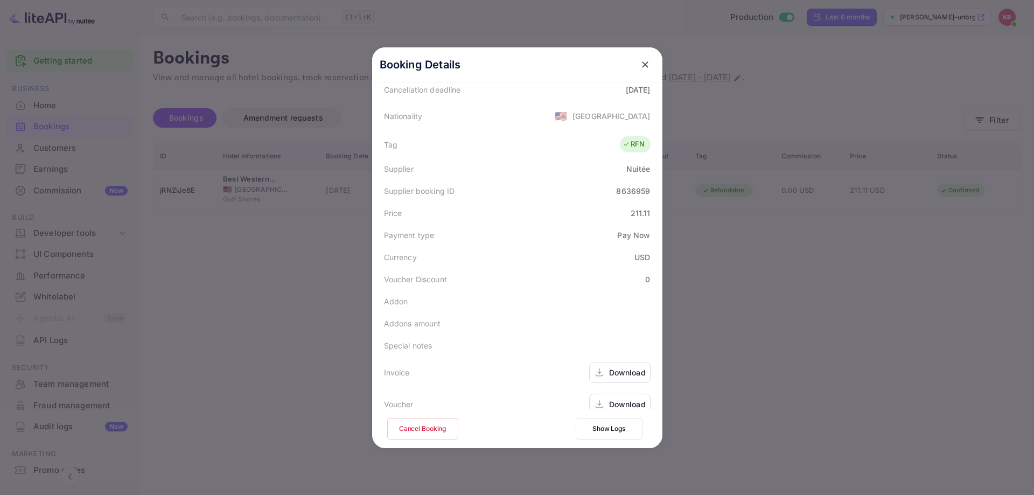
scroll to position [261, 0]
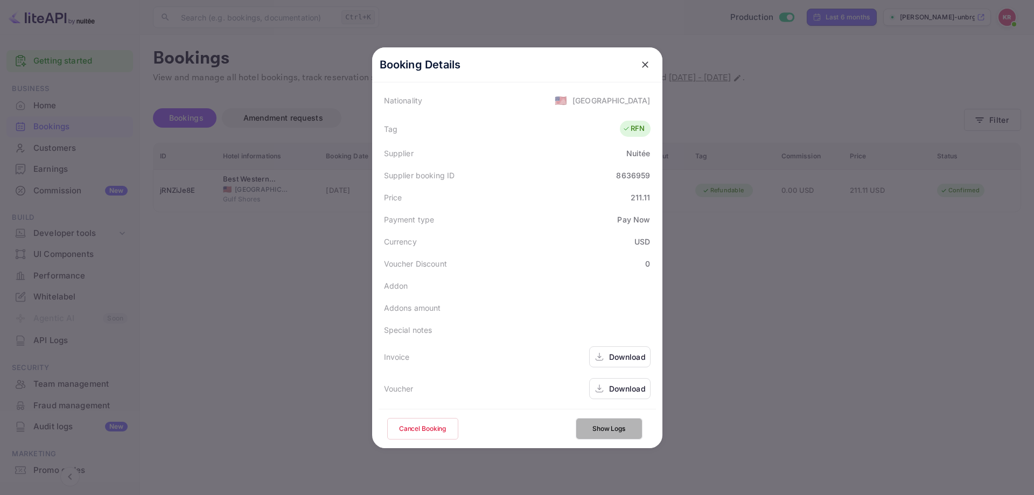
click at [592, 427] on button "Show Logs" at bounding box center [609, 429] width 67 height 22
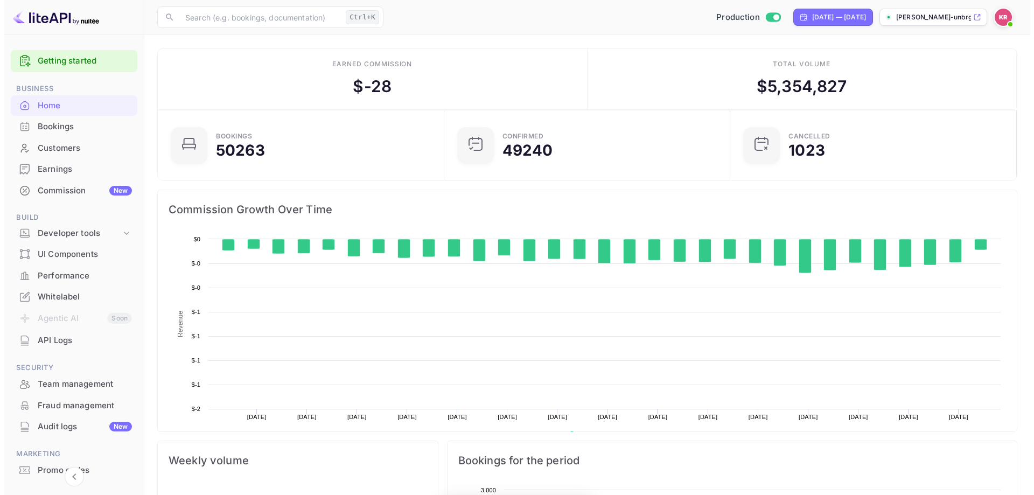
scroll to position [167, 272]
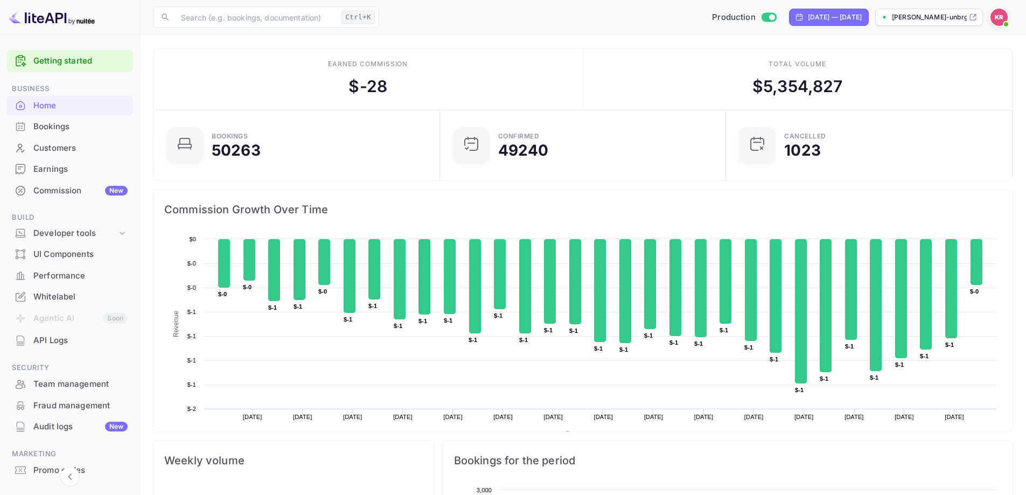
click at [68, 119] on div "Bookings" at bounding box center [69, 126] width 127 height 21
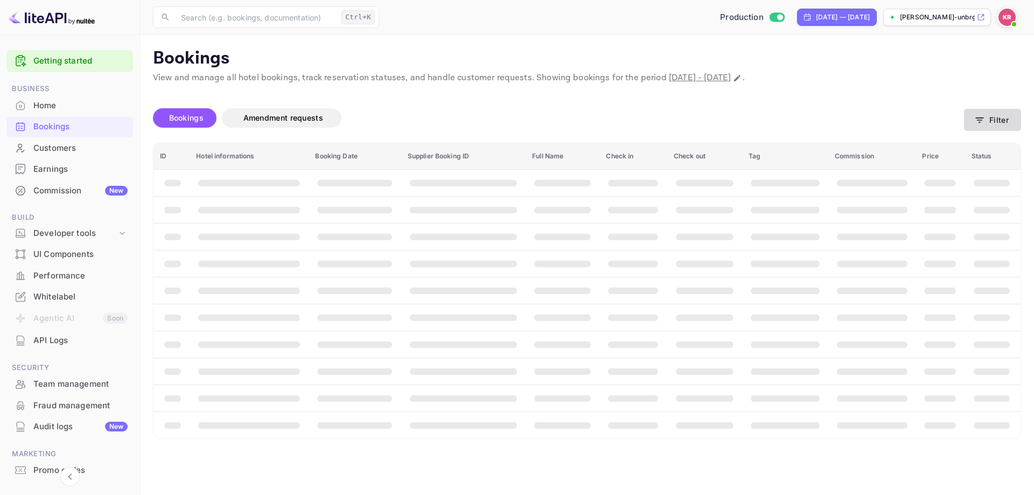
click at [1012, 124] on button "Filter" at bounding box center [992, 120] width 57 height 22
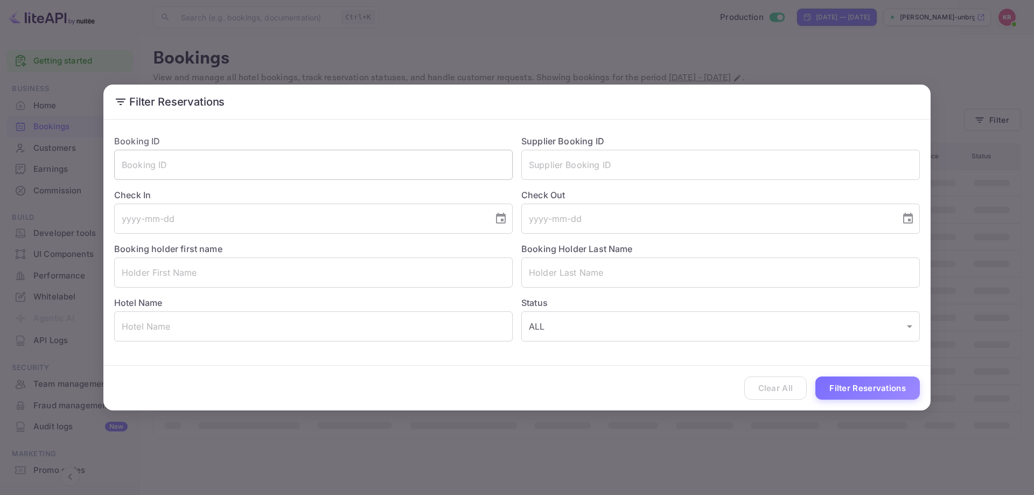
click at [382, 156] on input "text" at bounding box center [313, 165] width 399 height 30
paste input "vMRrmhZb9"
type input "vMRrmhZb9"
click at [830, 386] on button "Filter Reservations" at bounding box center [868, 388] width 105 height 23
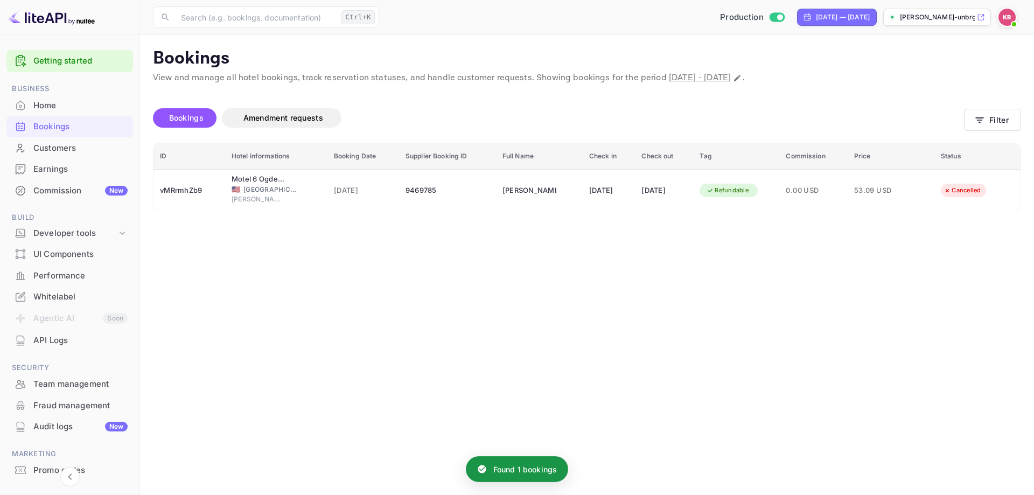
click at [269, 168] on th "Hotel informations" at bounding box center [276, 156] width 102 height 26
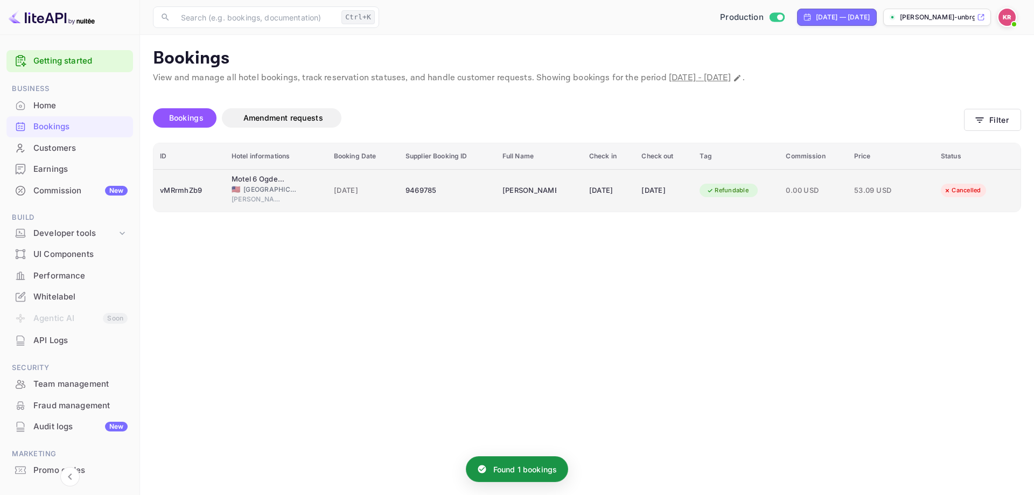
click at [329, 179] on td "16 Sep 2025" at bounding box center [364, 190] width 72 height 43
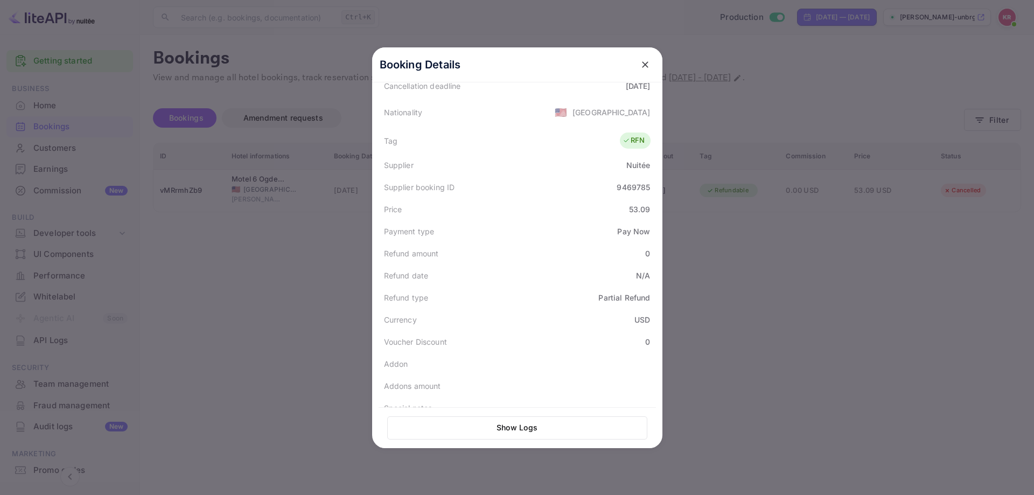
scroll to position [266, 0]
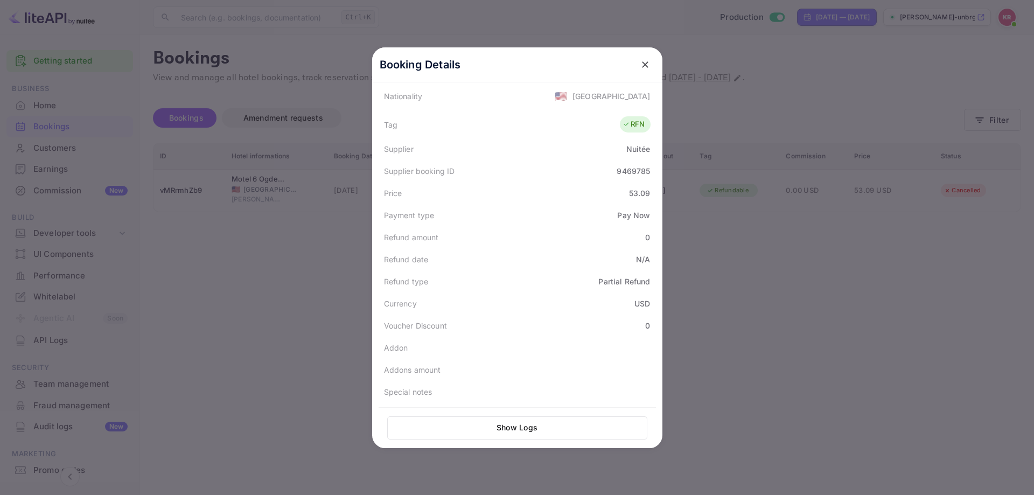
click at [455, 435] on button "Show Logs" at bounding box center [517, 427] width 260 height 23
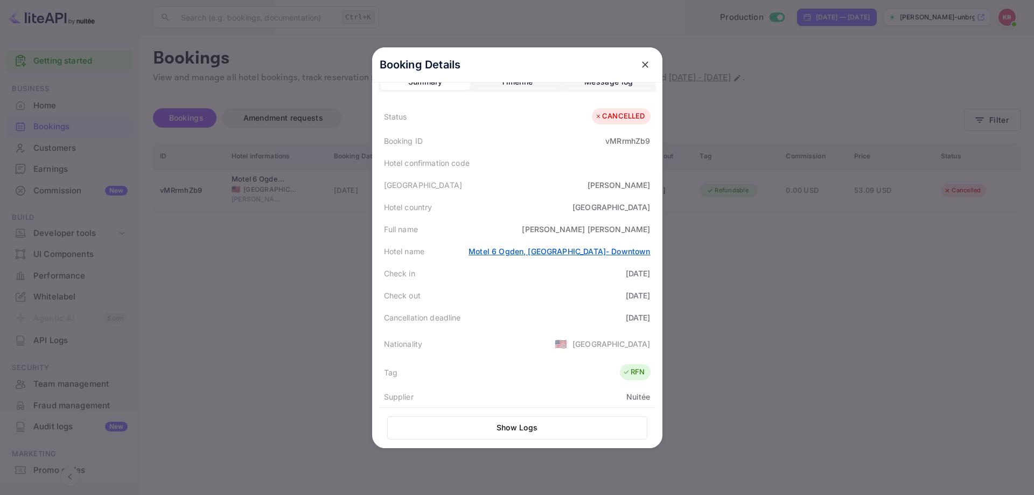
scroll to position [0, 0]
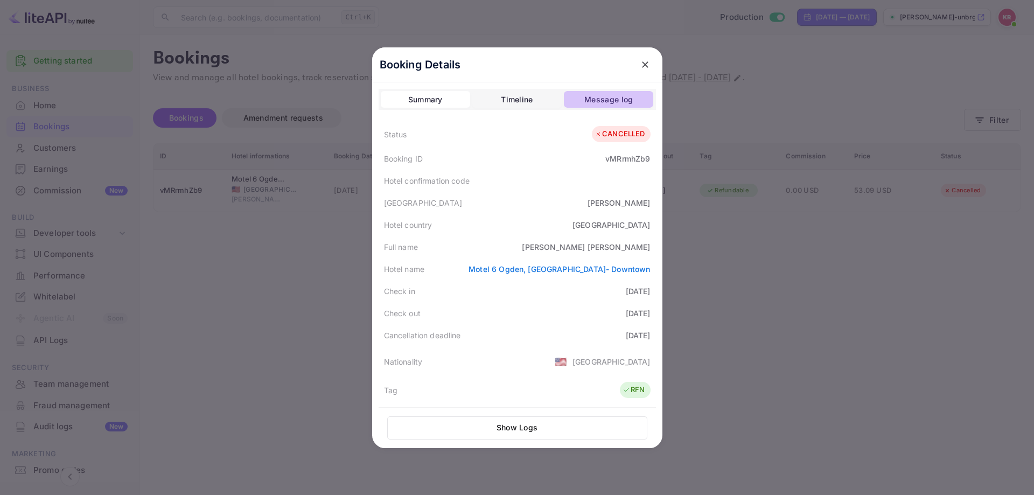
click at [585, 105] on div "Message log" at bounding box center [609, 99] width 48 height 13
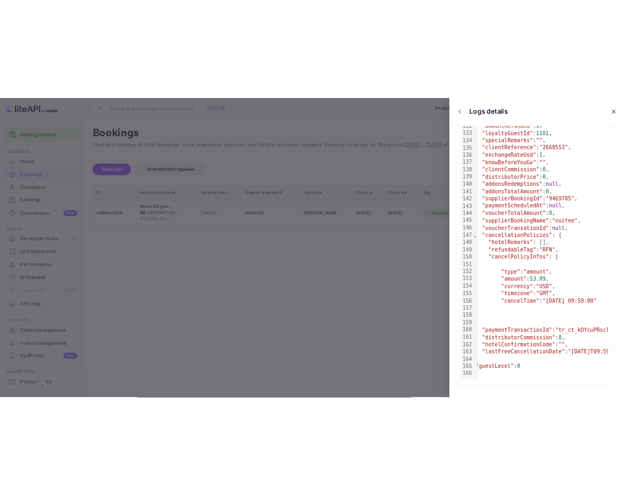
scroll to position [0, 19]
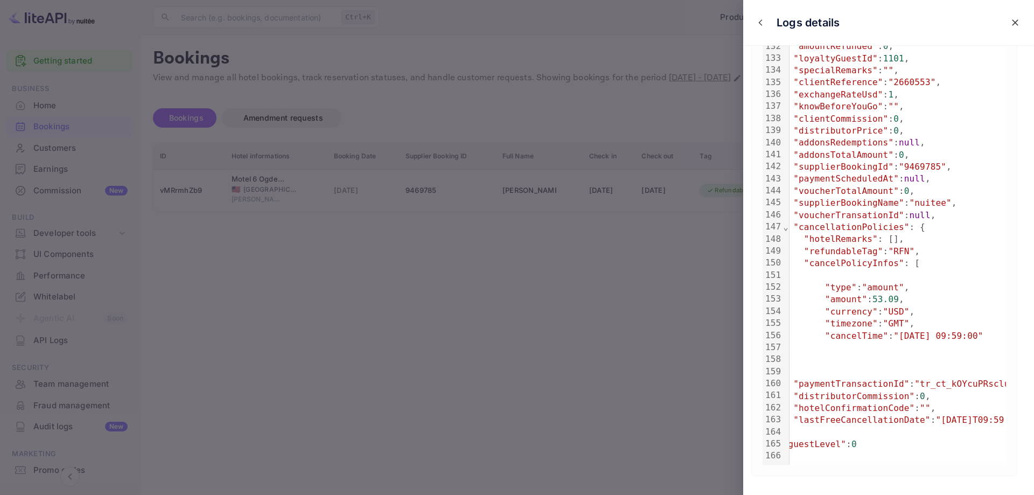
click at [616, 281] on div at bounding box center [517, 247] width 1034 height 495
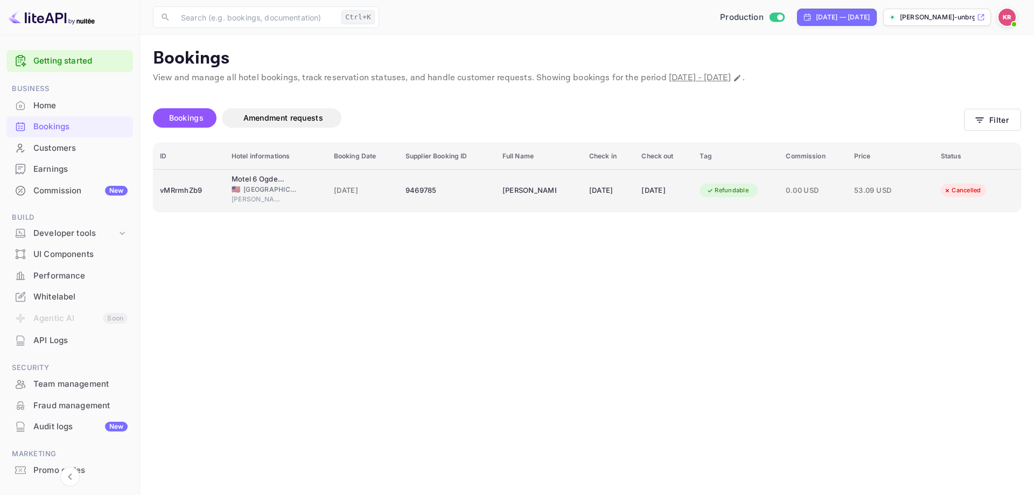
click at [562, 190] on td "Aaron Etue" at bounding box center [539, 190] width 87 height 43
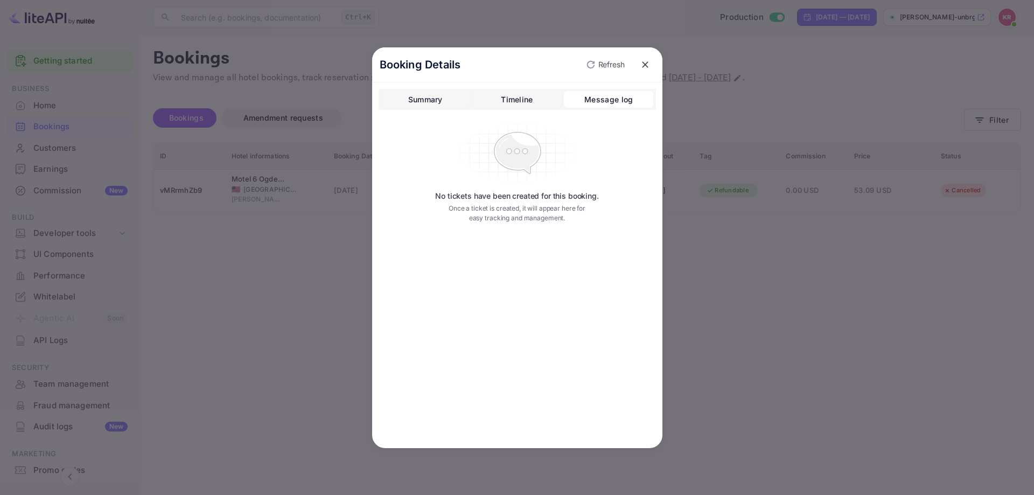
click at [509, 92] on button "Timeline" at bounding box center [516, 99] width 89 height 17
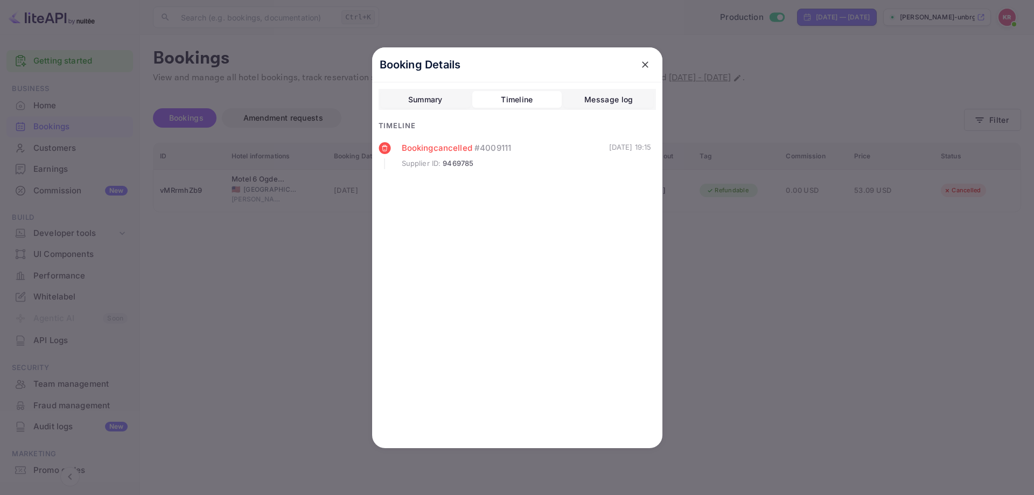
click at [475, 153] on div "Booking cancelled # 4009111" at bounding box center [505, 148] width 207 height 12
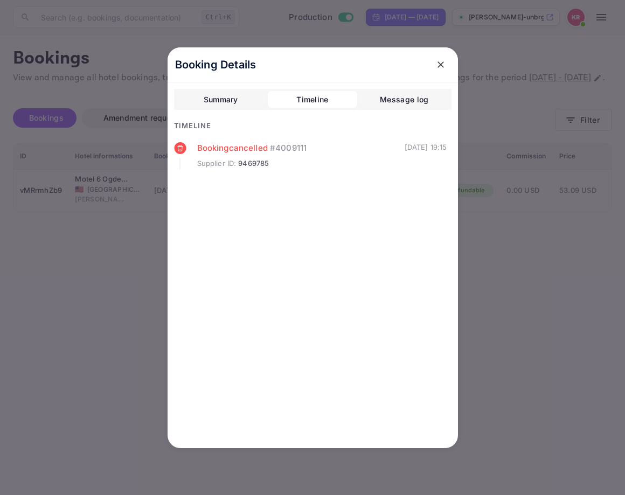
click at [503, 442] on div at bounding box center [312, 247] width 625 height 495
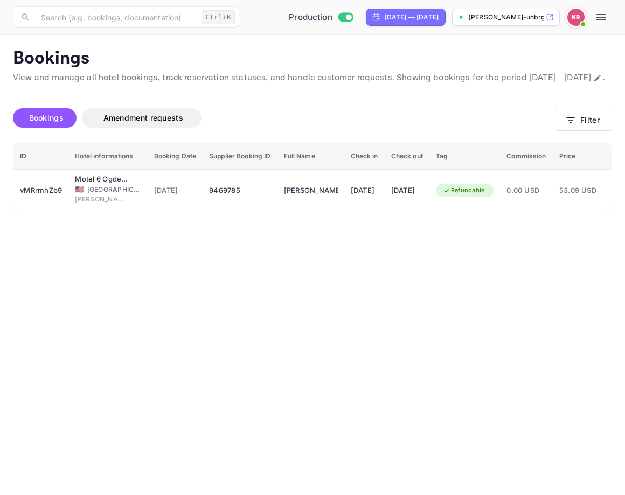
click at [495, 248] on main "Bookings View and manage all hotel bookings, track reservation statuses, and ha…" at bounding box center [312, 265] width 625 height 460
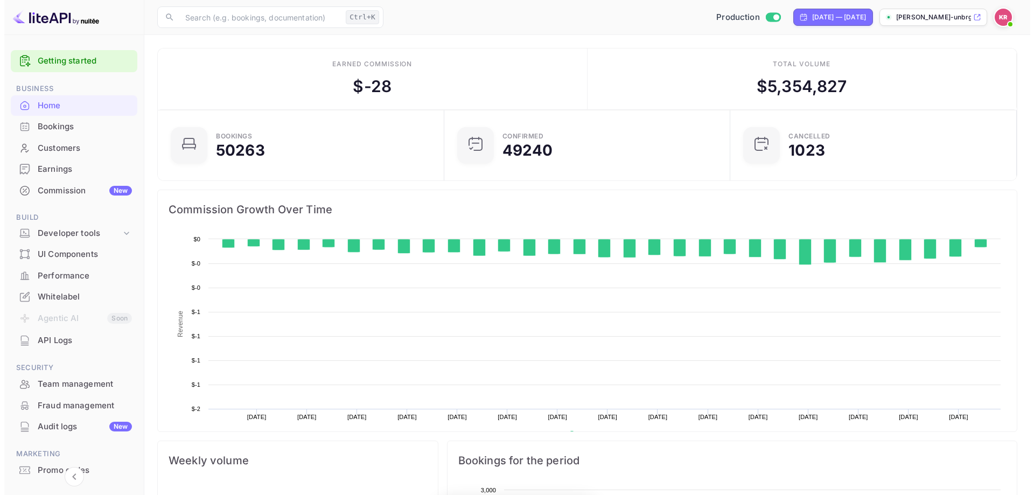
scroll to position [167, 272]
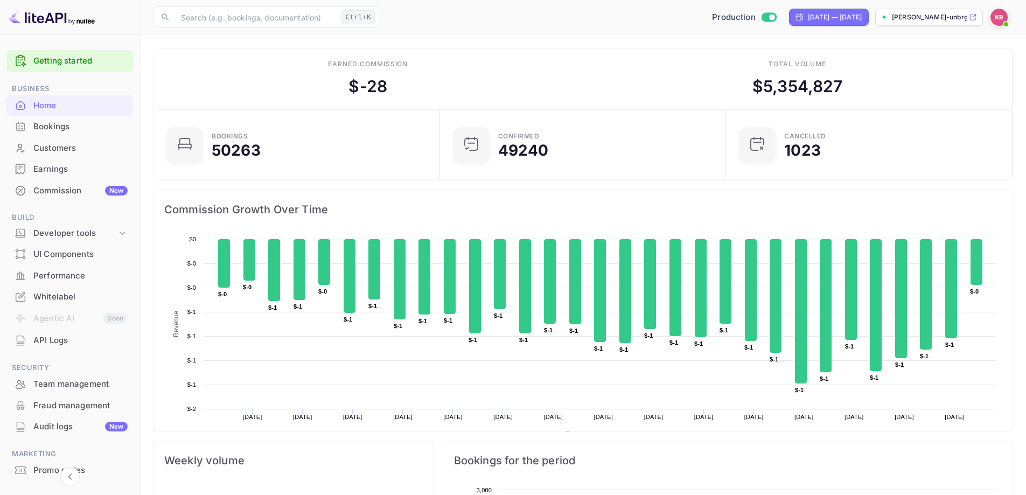
click at [54, 127] on div "Bookings" at bounding box center [80, 127] width 94 height 12
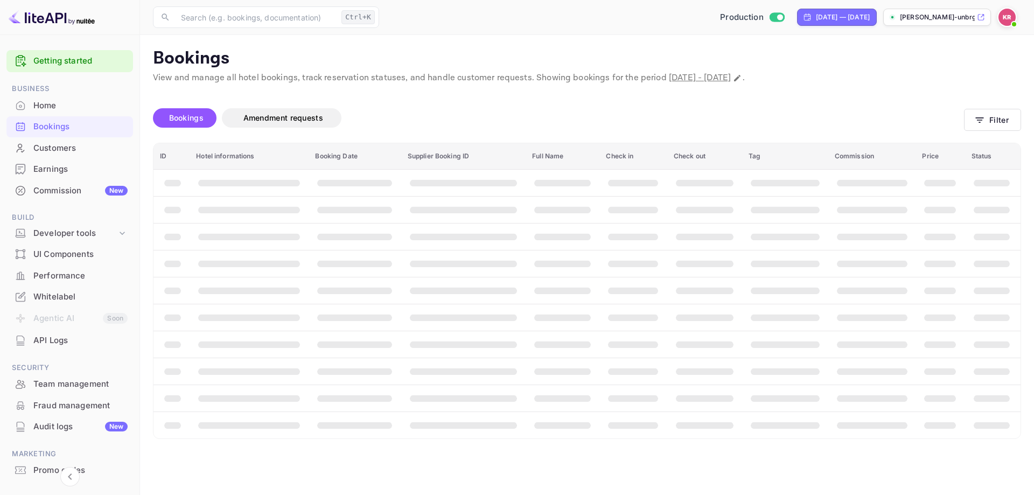
click at [731, 77] on span "[DATE] - [DATE]" at bounding box center [700, 77] width 62 height 11
click at [742, 77] on icon "Change date range" at bounding box center [737, 78] width 9 height 9
select select "8"
select select "2025"
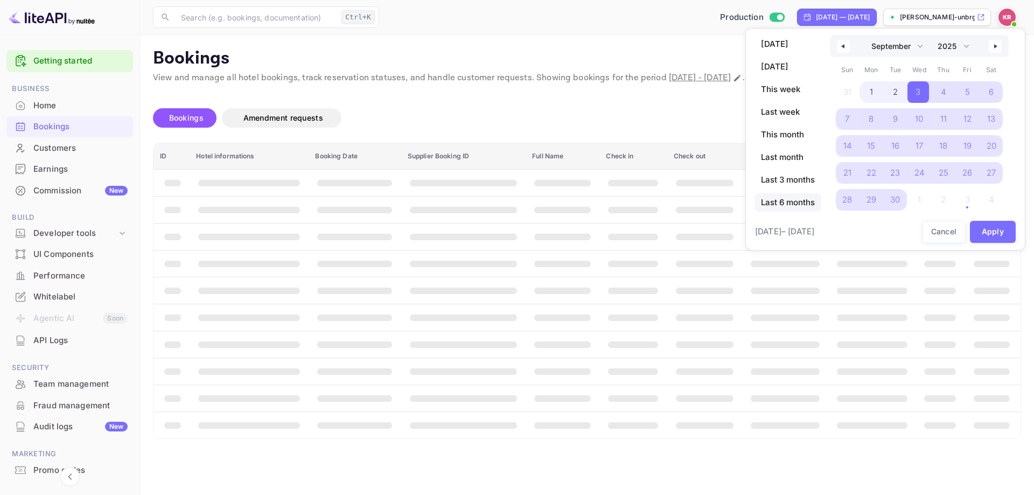
click at [796, 204] on span "Last 6 months" at bounding box center [788, 202] width 67 height 18
select select "3"
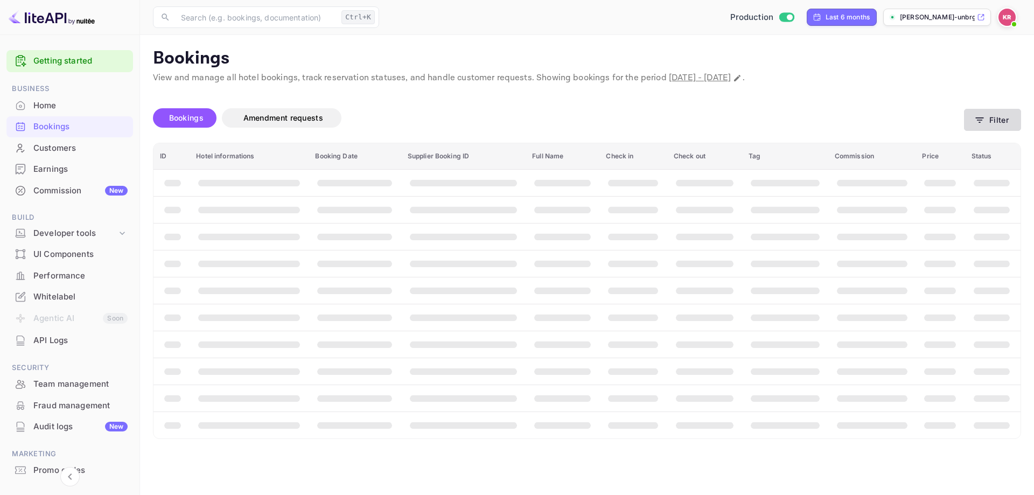
click at [988, 124] on button "Filter" at bounding box center [992, 120] width 57 height 22
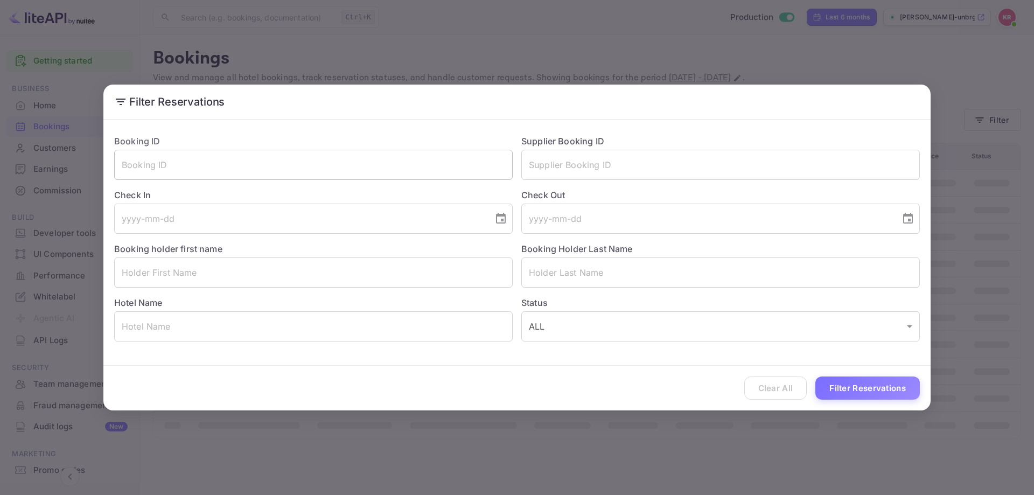
click at [409, 173] on input "text" at bounding box center [313, 165] width 399 height 30
paste input "jRNZiJe8E"
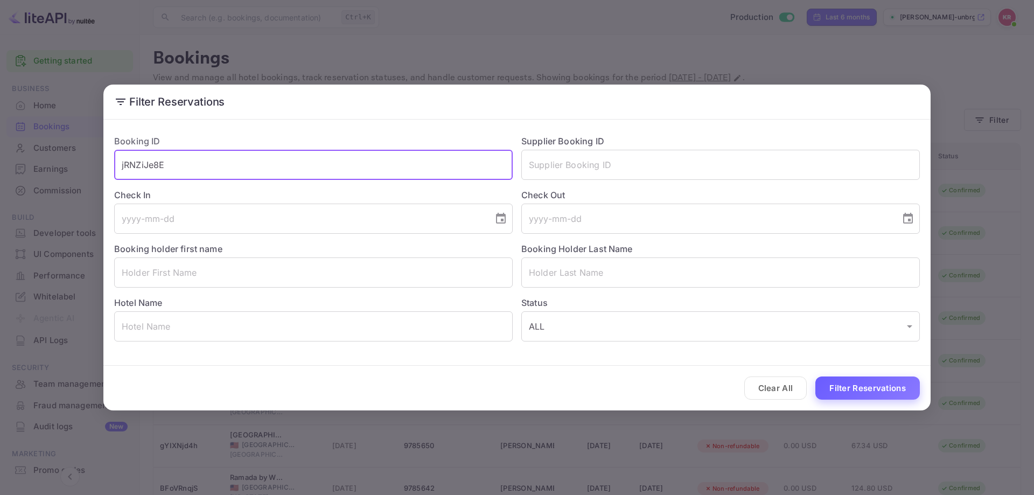
type input "jRNZiJe8E"
drag, startPoint x: 843, startPoint y: 393, endPoint x: 946, endPoint y: 324, distance: 124.3
click at [843, 393] on button "Filter Reservations" at bounding box center [868, 388] width 105 height 23
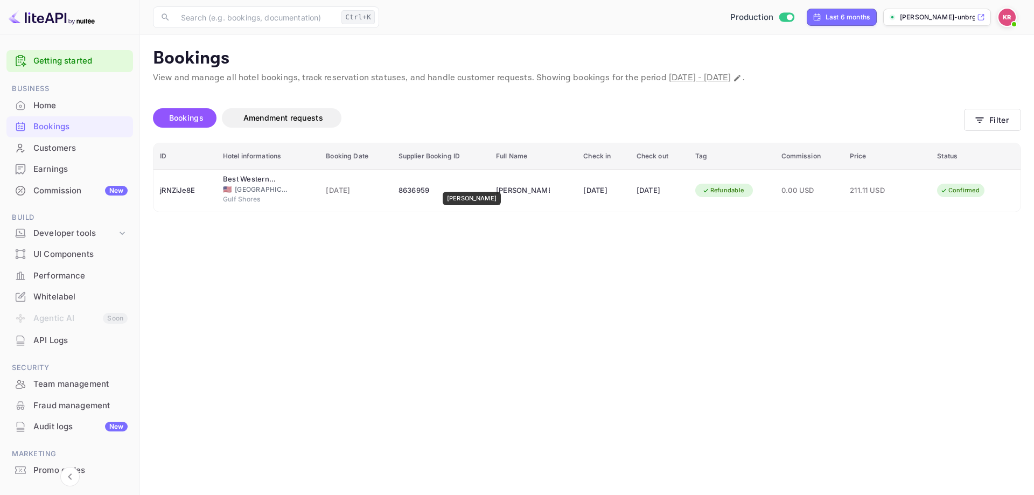
drag, startPoint x: 481, startPoint y: 184, endPoint x: 421, endPoint y: 231, distance: 76.0
click at [421, 231] on main "Bookings View and manage all hotel bookings, track reservation statuses, and ha…" at bounding box center [587, 265] width 894 height 460
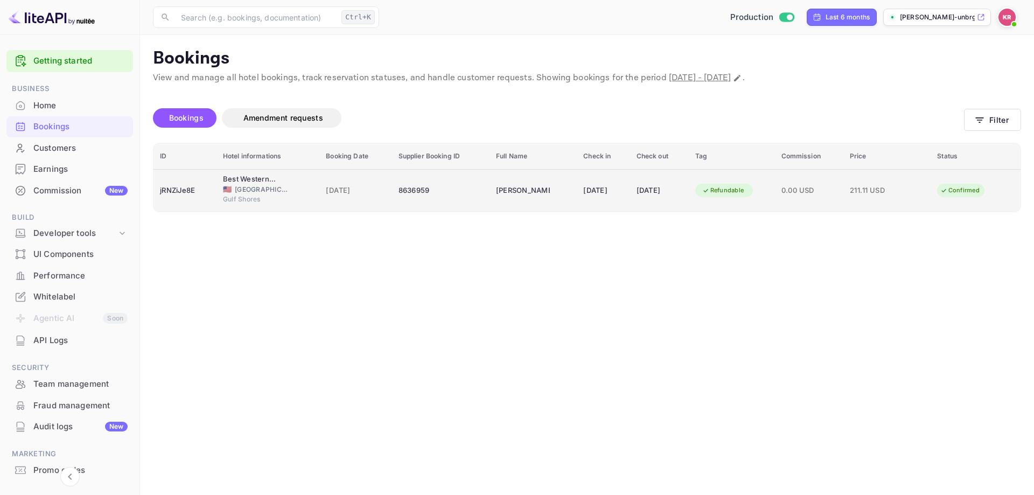
click at [496, 196] on div "Amanda Kay Anderson" at bounding box center [523, 190] width 54 height 17
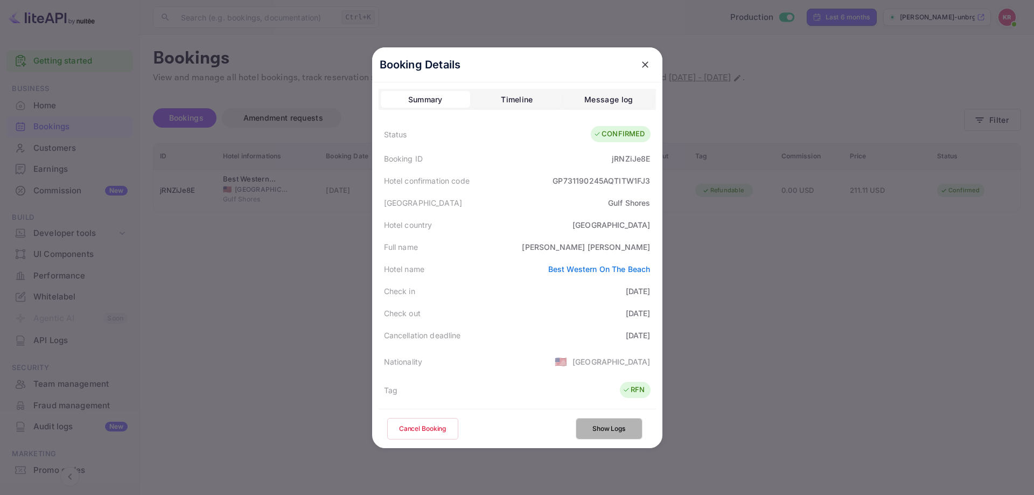
click at [611, 427] on button "Show Logs" at bounding box center [609, 429] width 67 height 22
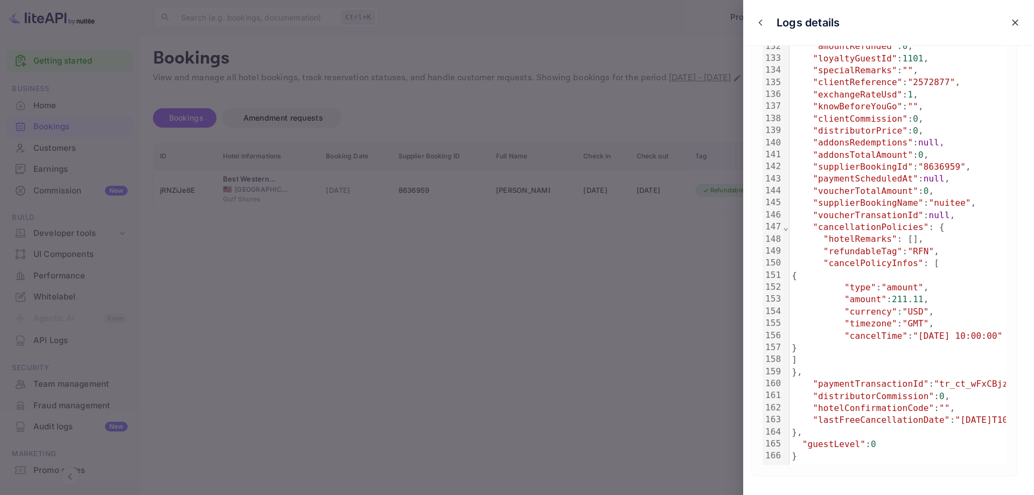
scroll to position [1704, 0]
click at [377, 494] on div at bounding box center [517, 247] width 1034 height 495
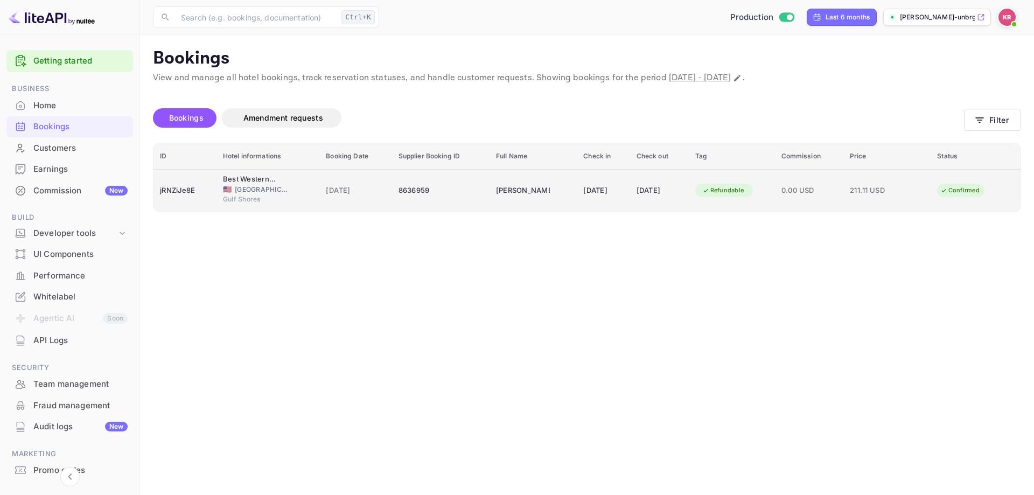
click at [818, 196] on span "0.00 USD" at bounding box center [809, 191] width 55 height 12
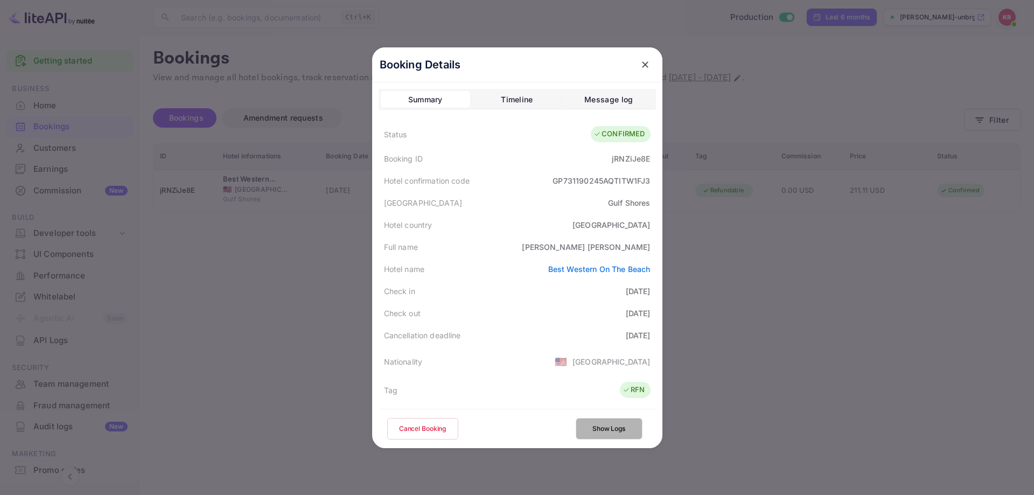
click at [606, 428] on button "Show Logs" at bounding box center [609, 429] width 67 height 22
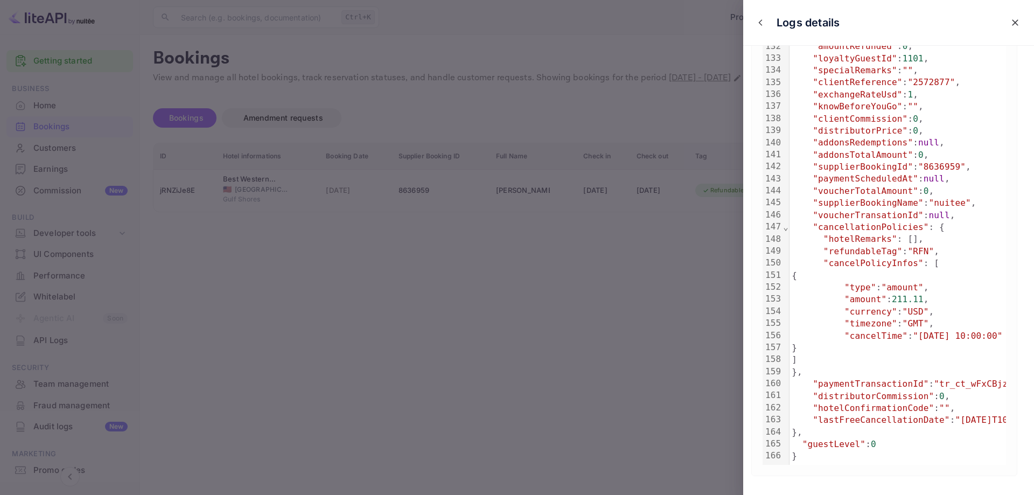
click at [541, 212] on div at bounding box center [517, 247] width 1034 height 495
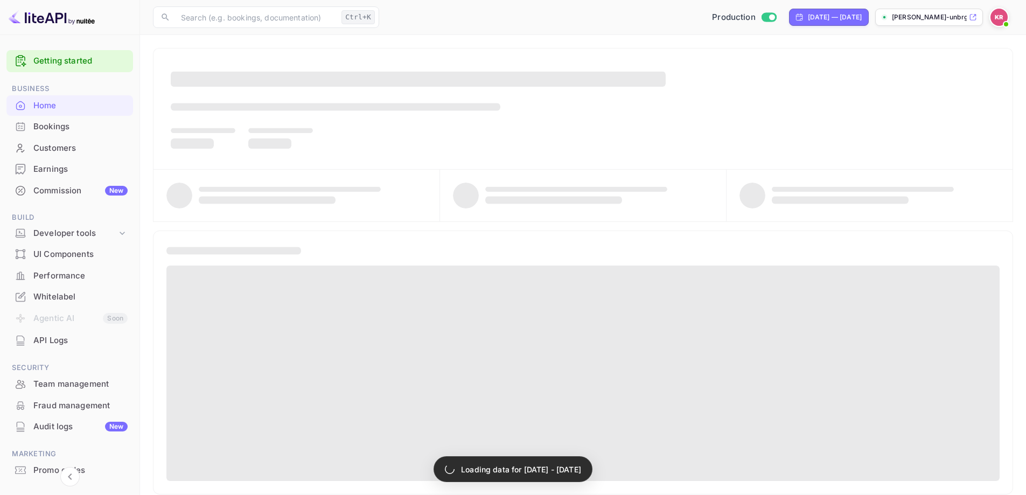
click at [89, 130] on div "Bookings" at bounding box center [80, 127] width 94 height 12
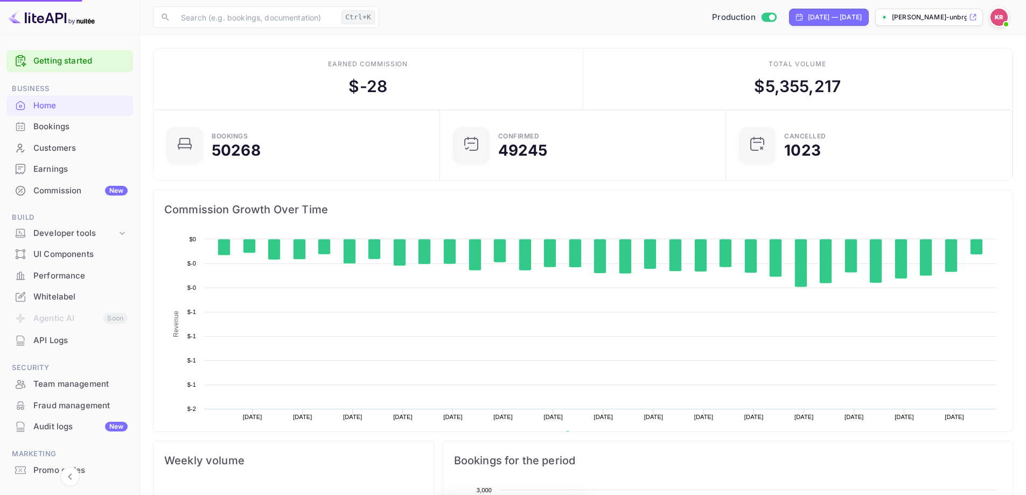
scroll to position [167, 272]
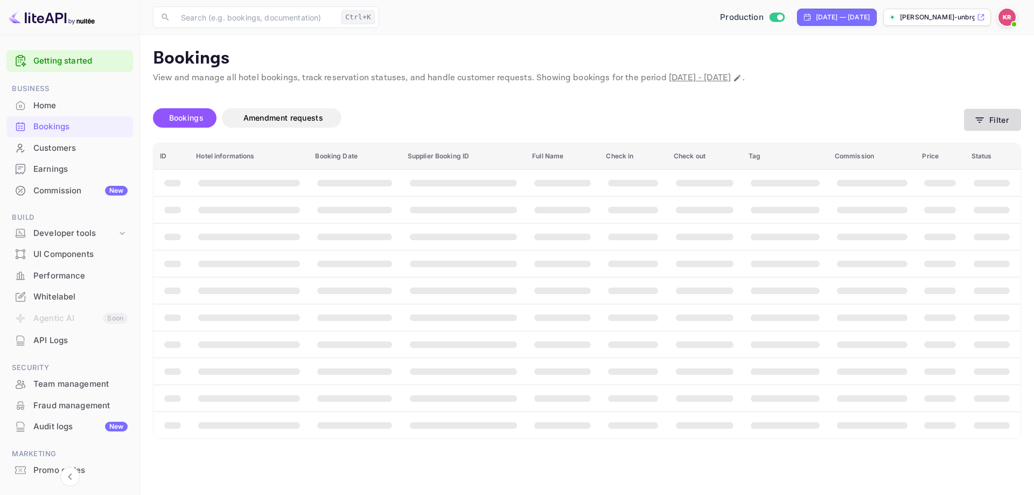
click at [979, 119] on icon "button" at bounding box center [980, 120] width 11 height 11
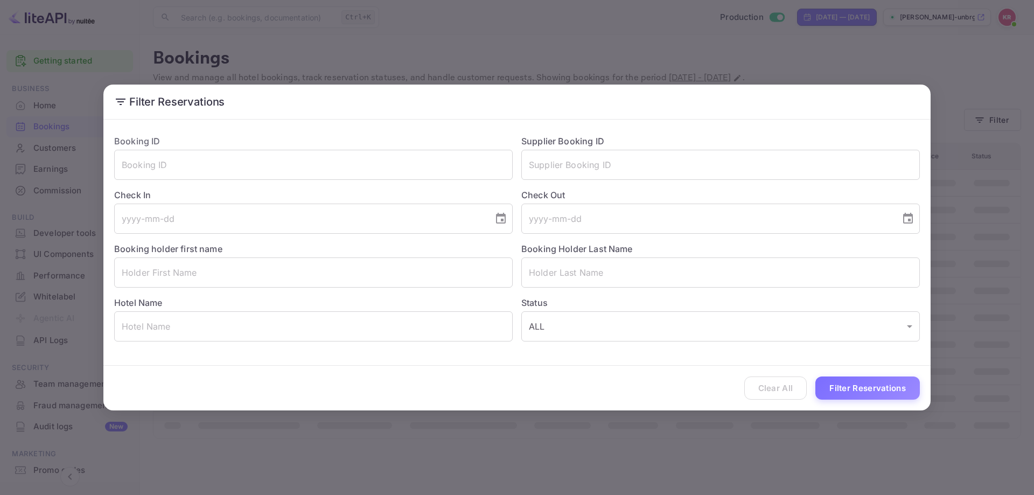
click at [559, 91] on h2 "Filter Reservations" at bounding box center [517, 102] width 828 height 34
click at [549, 52] on div "Filter Reservations Booking ID ​ Supplier Booking ID ​ Check In ​ Check Out ​ B…" at bounding box center [517, 247] width 1034 height 495
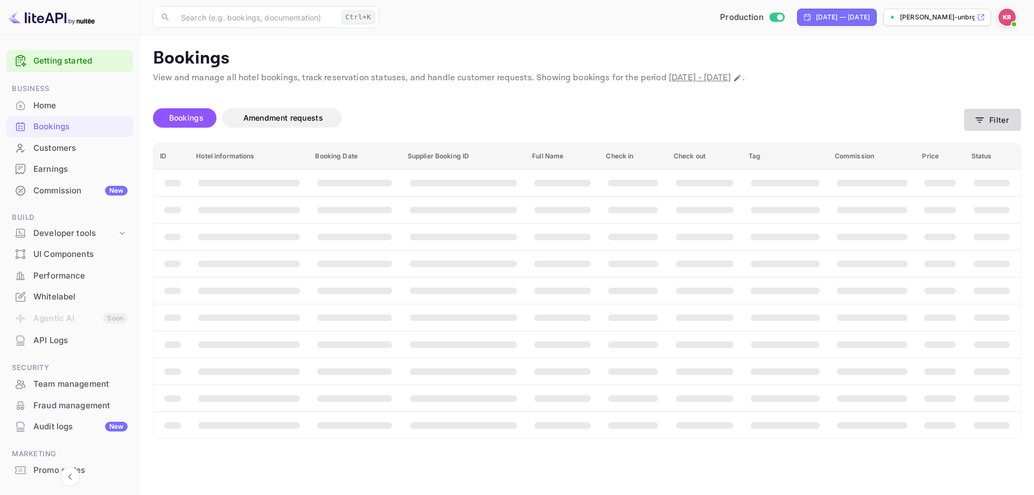
click at [1000, 112] on button "Filter" at bounding box center [992, 120] width 57 height 22
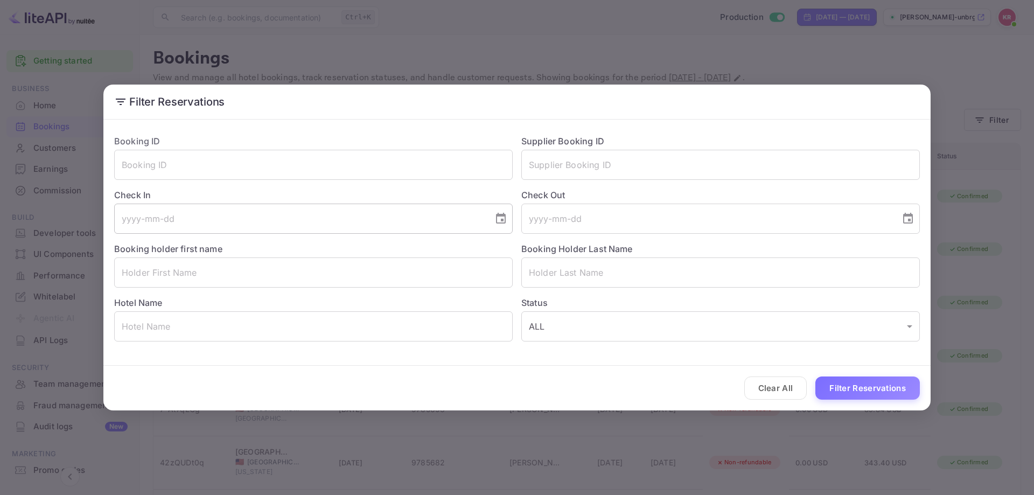
click at [263, 212] on input "tel" at bounding box center [300, 219] width 372 height 30
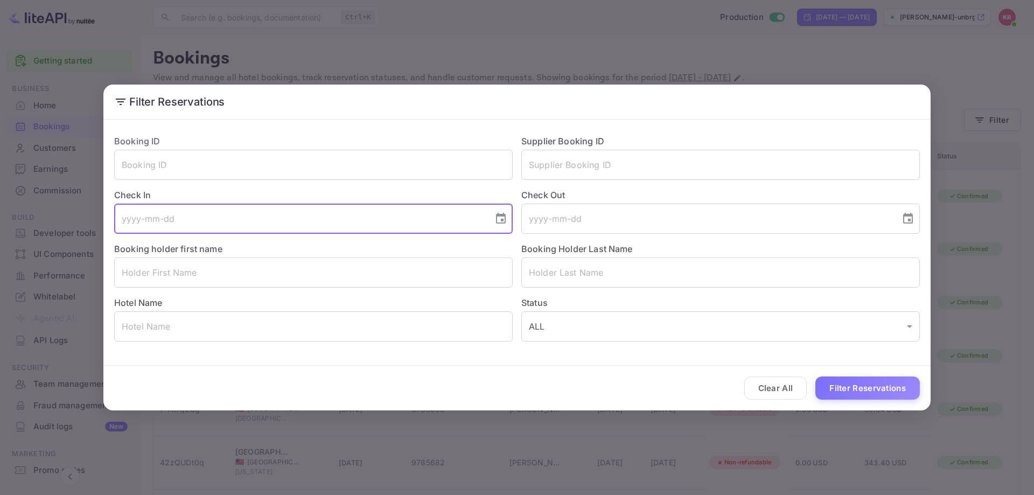
click at [842, 381] on button "Filter Reservations" at bounding box center [868, 388] width 105 height 23
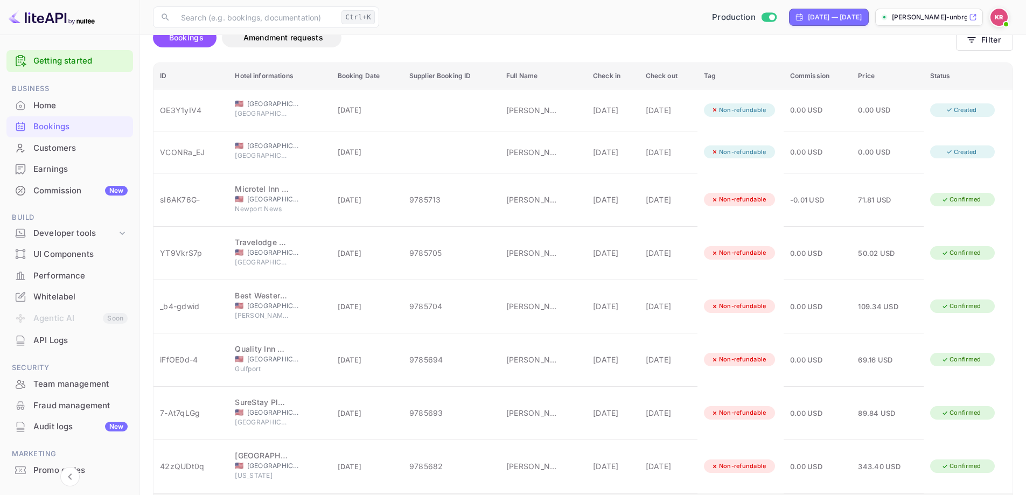
scroll to position [145, 0]
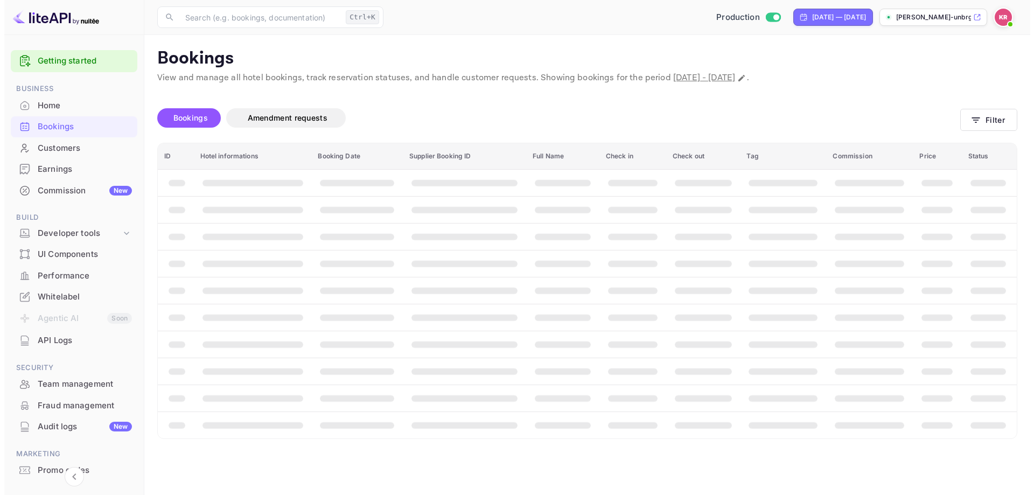
scroll to position [0, 0]
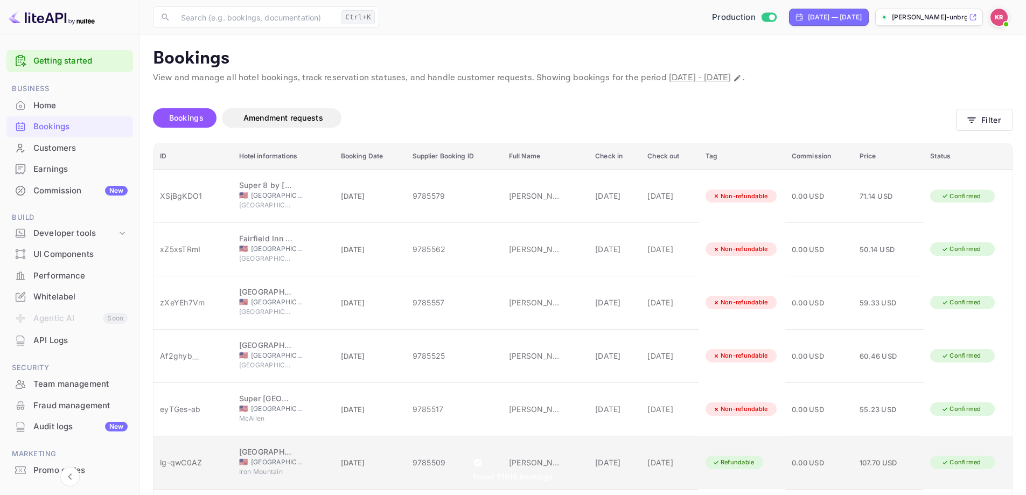
click at [652, 457] on div "[DATE]" at bounding box center [670, 462] width 45 height 11
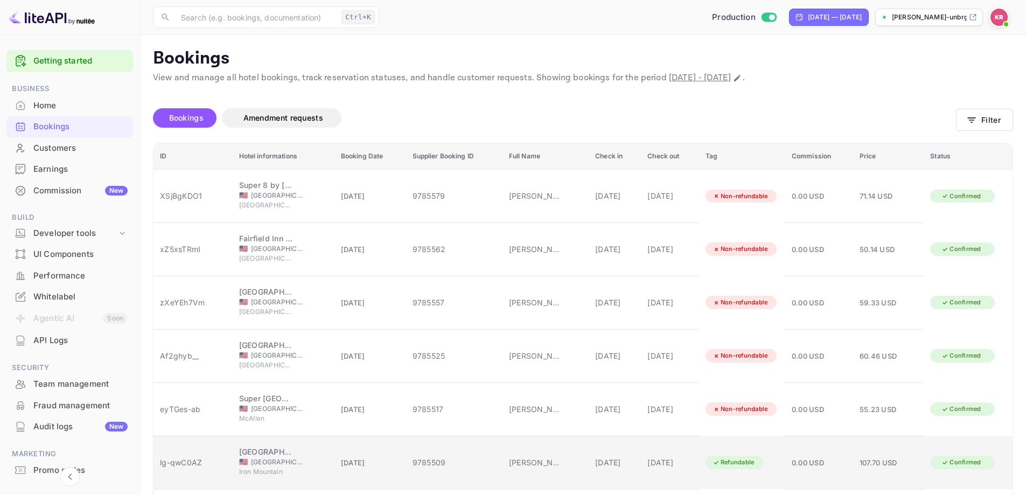
click at [665, 457] on div "[DATE]" at bounding box center [670, 462] width 45 height 11
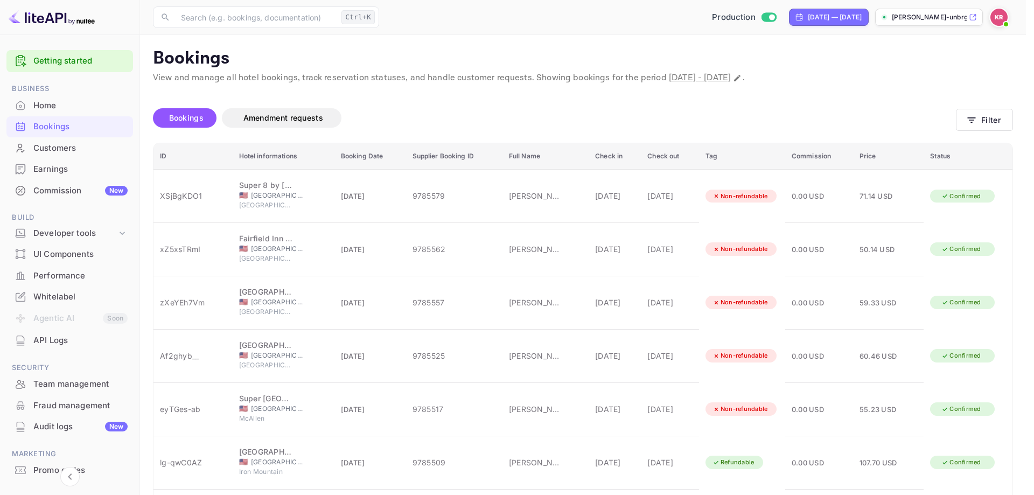
scroll to position [162, 0]
click at [487, 244] on div at bounding box center [517, 247] width 1034 height 495
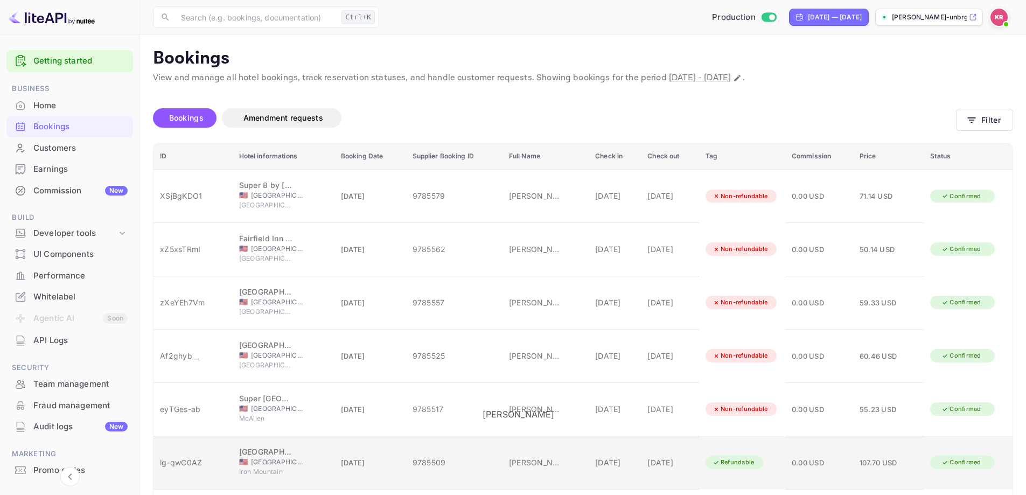
click at [509, 457] on div "[PERSON_NAME]" at bounding box center [536, 462] width 54 height 11
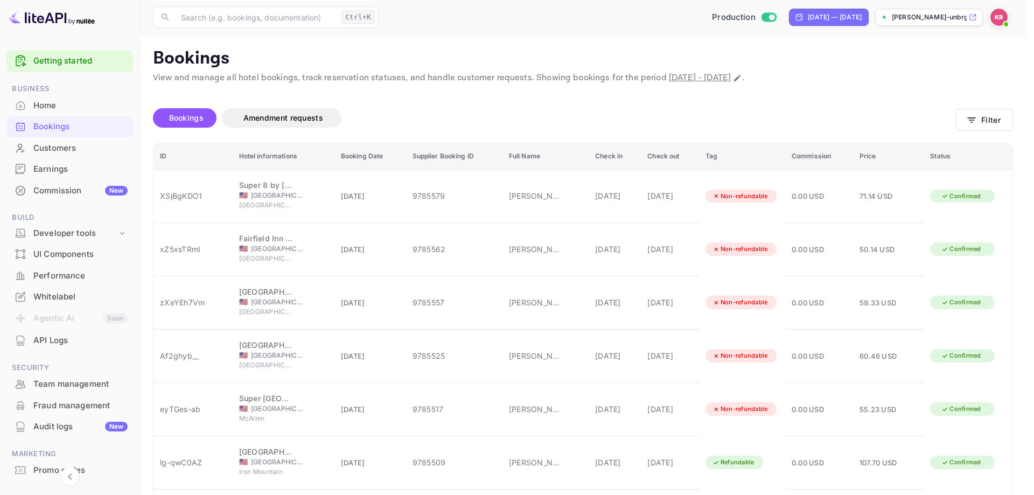
copy div "lg-qwC0AZ"
click at [310, 84] on div at bounding box center [517, 247] width 1034 height 495
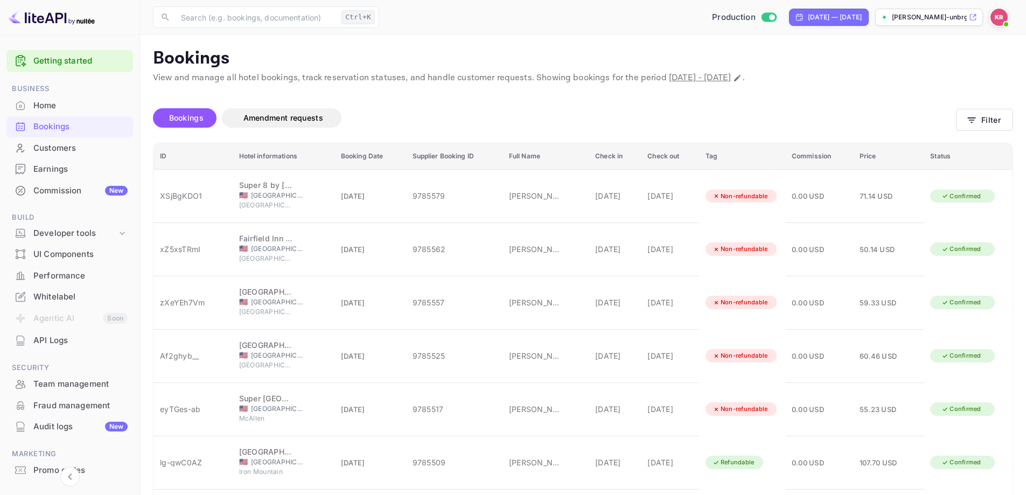
click at [186, 122] on span "Bookings" at bounding box center [186, 118] width 45 height 13
click at [991, 116] on button "Filter" at bounding box center [984, 120] width 57 height 22
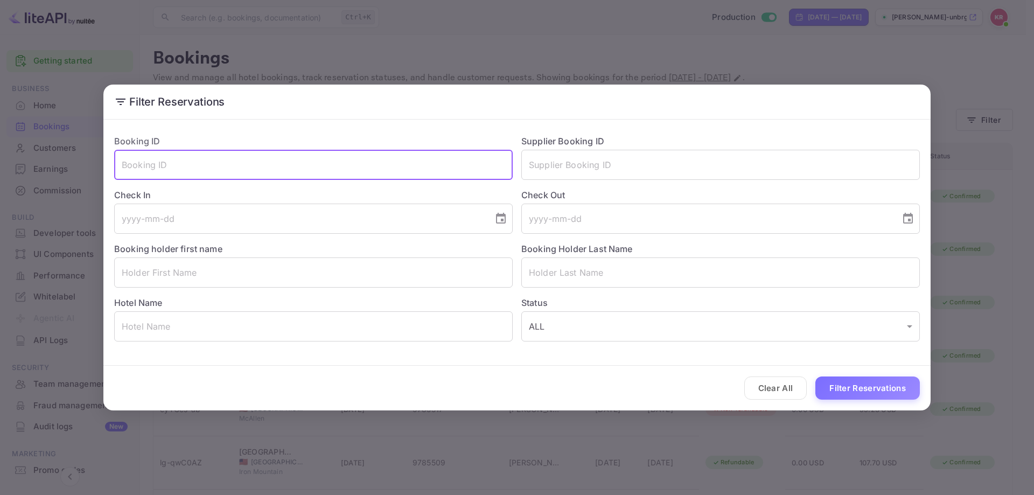
click at [294, 169] on input "text" at bounding box center [313, 165] width 399 height 30
paste input "lg-qwC0AZ"
type input "lg-qwC0AZ"
click at [842, 371] on div "Clear All Filter Reservations" at bounding box center [517, 388] width 828 height 45
click at [848, 386] on button "Filter Reservations" at bounding box center [868, 388] width 105 height 23
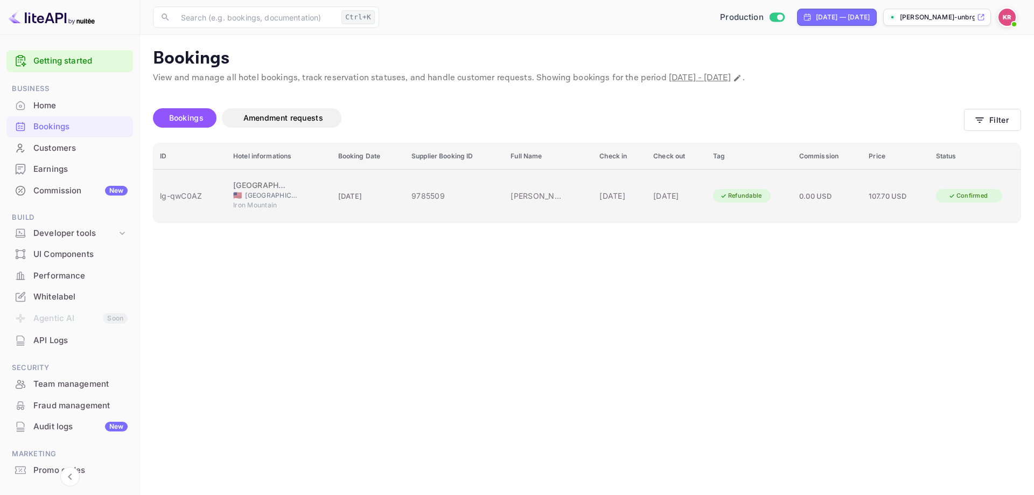
click at [647, 196] on td "[DATE]" at bounding box center [677, 195] width 60 height 53
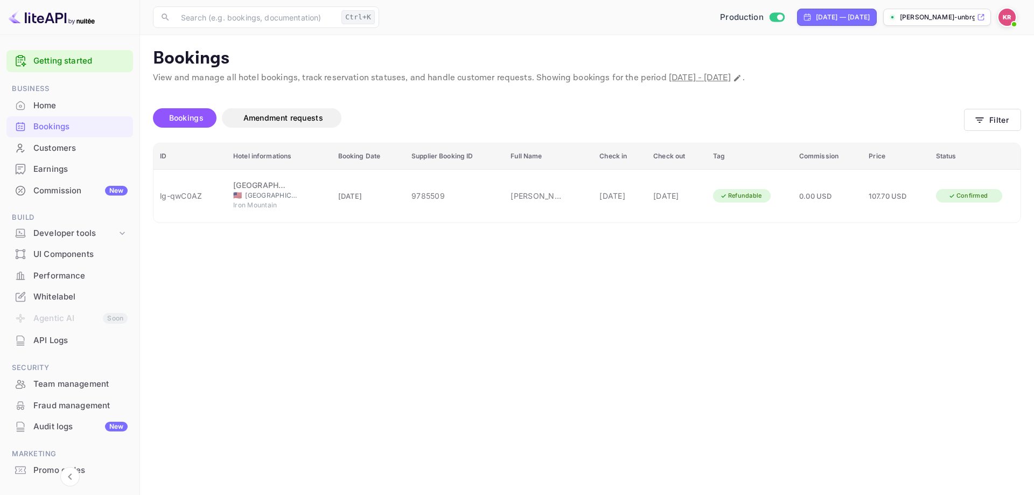
click at [607, 338] on div at bounding box center [517, 247] width 1034 height 495
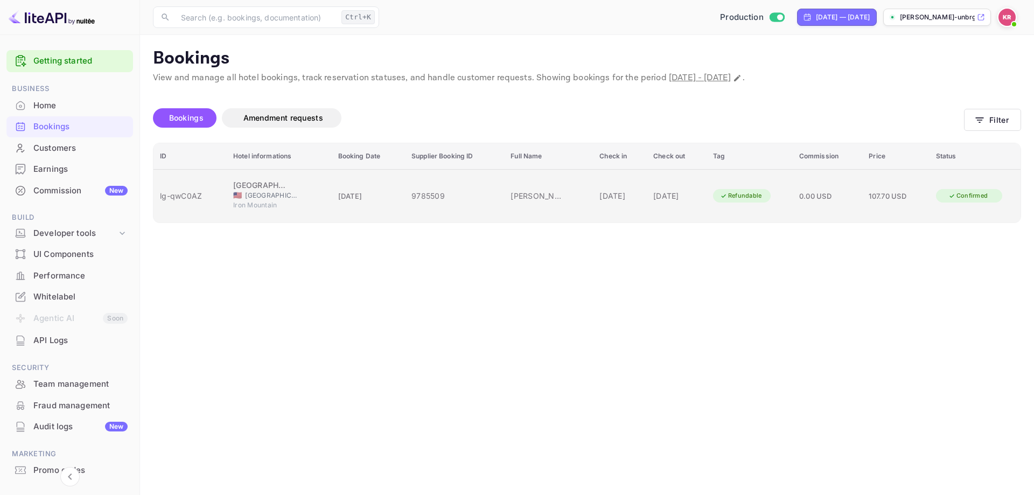
click at [869, 192] on span "107.70 USD" at bounding box center [888, 196] width 38 height 9
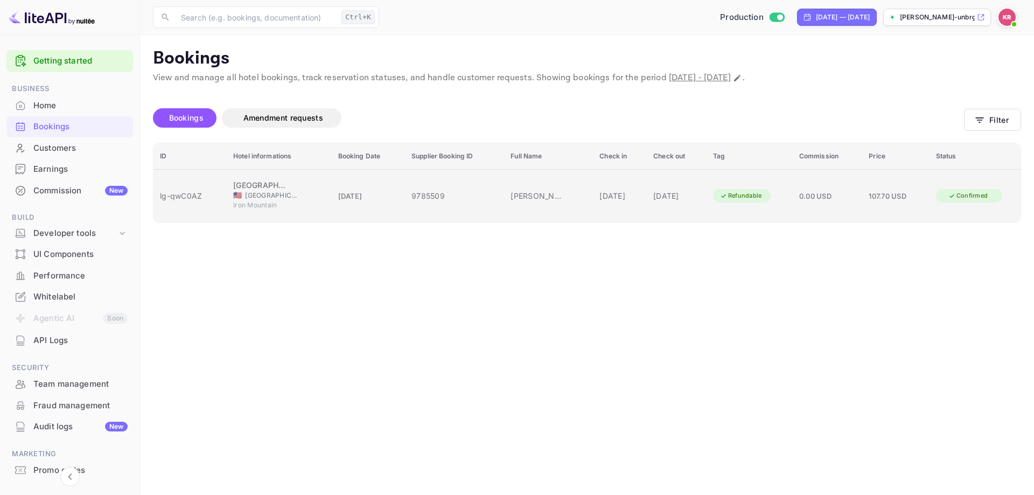
click at [622, 190] on div "[DATE]" at bounding box center [620, 195] width 41 height 11
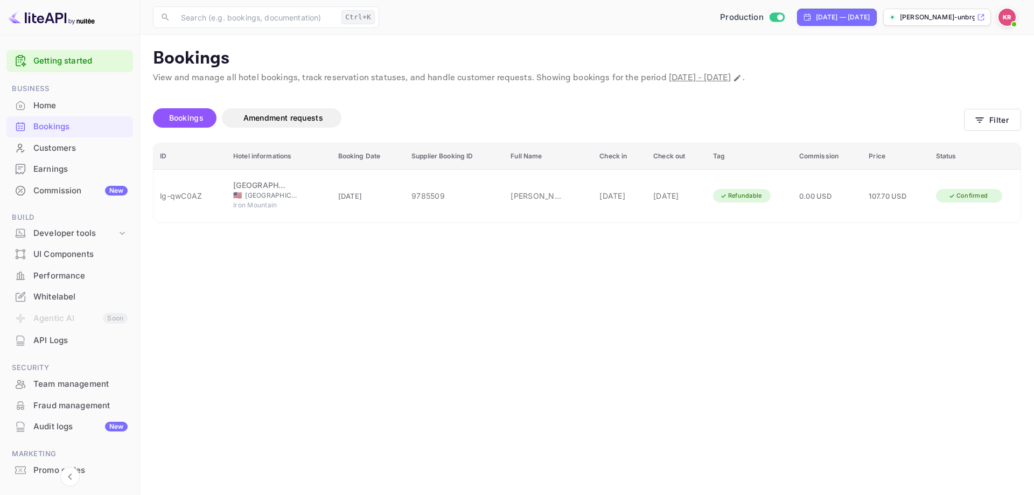
drag, startPoint x: 599, startPoint y: 429, endPoint x: 592, endPoint y: 427, distance: 6.7
click at [394, 173] on div at bounding box center [517, 247] width 1034 height 495
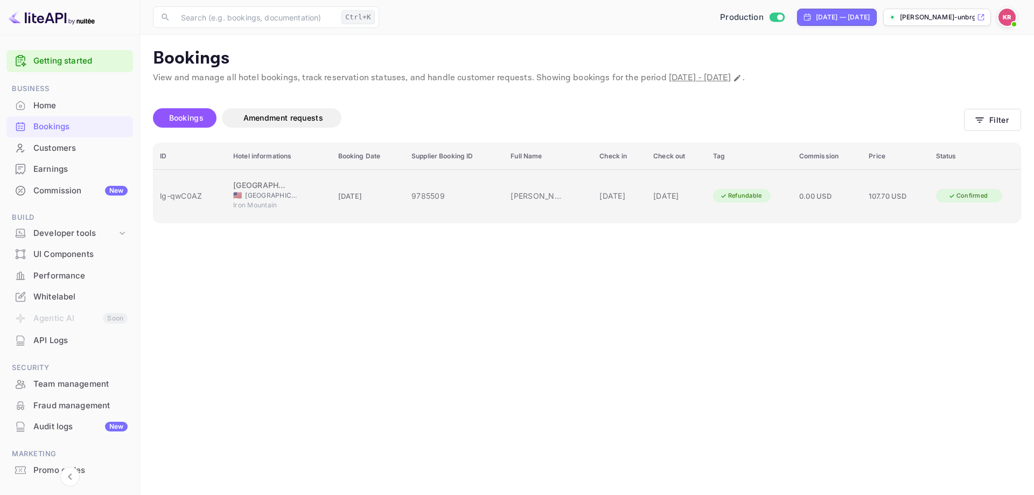
click at [681, 200] on td "[DATE]" at bounding box center [677, 195] width 60 height 53
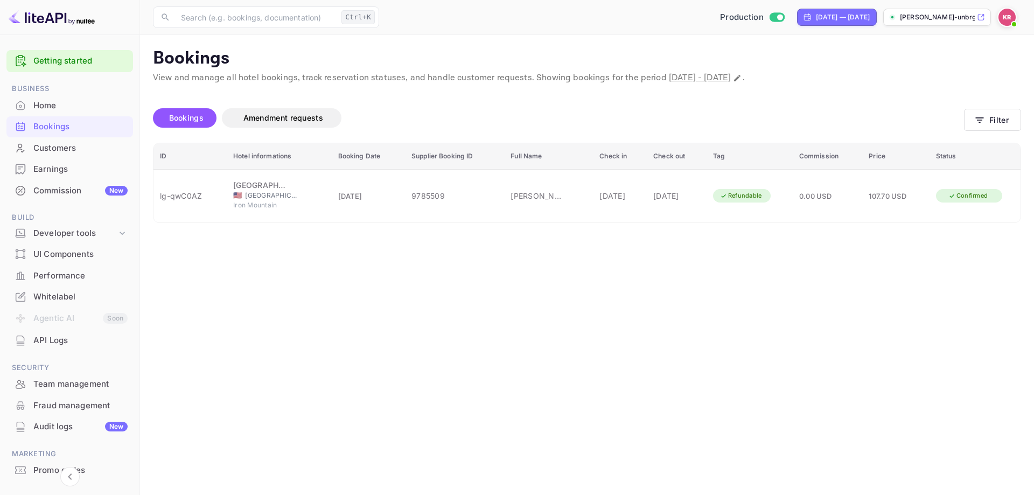
click at [754, 212] on div at bounding box center [517, 247] width 1034 height 495
